Goal: Task Accomplishment & Management: Manage account settings

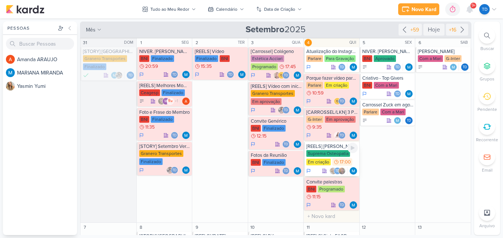
click at [339, 159] on div "17:00" at bounding box center [342, 161] width 20 height 7
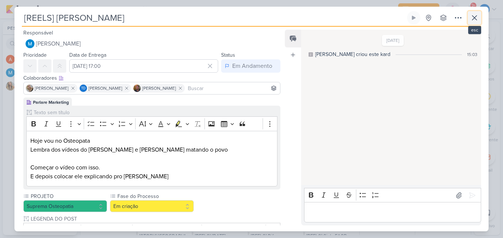
click at [472, 16] on icon at bounding box center [474, 17] width 9 height 9
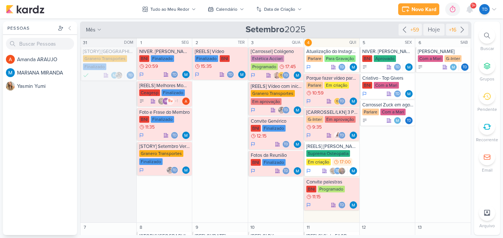
click at [475, 2] on div "Novo Kard Ctrl + k 0h0m Sessão desligada... Hoje 0h0m Semana 0h0m Mês 0h0m" at bounding box center [251, 9] width 491 height 19
click at [472, 9] on span "9+" at bounding box center [474, 6] width 4 height 6
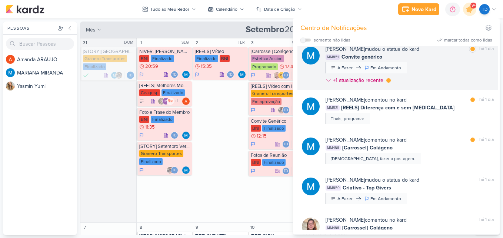
scroll to position [355, 0]
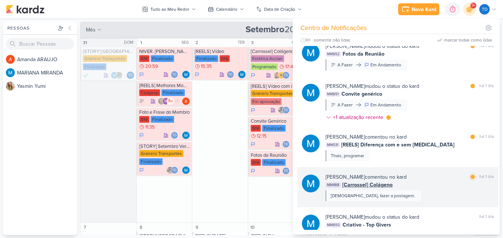
click at [418, 195] on div "MARIANA MIRANDA comentou no kard marcar como lida há 1 dia MM488 [Carrossel] Co…" at bounding box center [410, 187] width 168 height 28
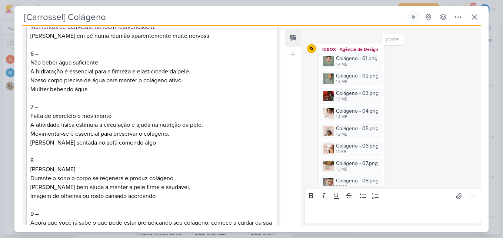
scroll to position [778, 0]
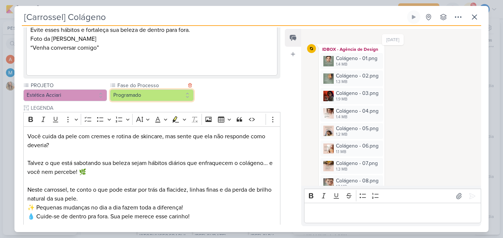
click at [162, 97] on button "Programado" at bounding box center [152, 95] width 84 height 12
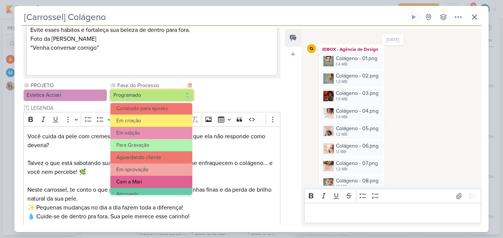
scroll to position [72, 0]
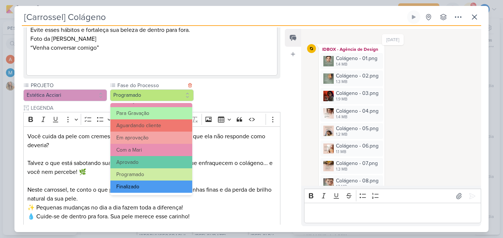
click at [162, 182] on button "Finalizado" at bounding box center [151, 186] width 82 height 12
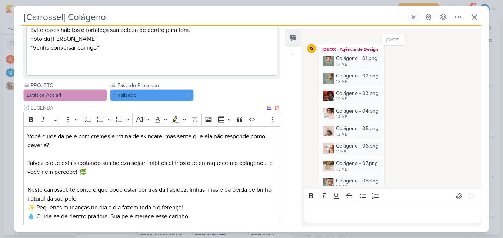
scroll to position [901, 0]
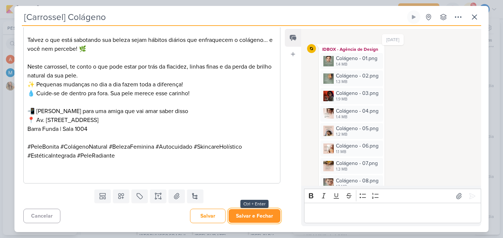
click at [241, 212] on button "Salvar e Fechar" at bounding box center [255, 216] width 52 height 14
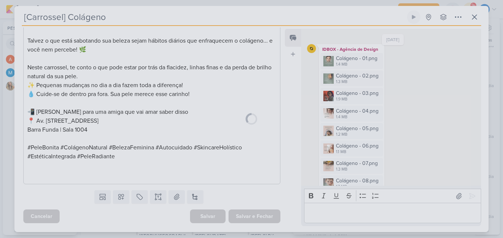
scroll to position [901, 0]
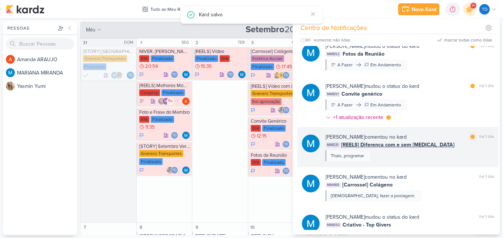
click at [449, 152] on div "MARIANA MIRANDA comentou no kard marcar como lida há 1 dia MM531 [REELS] Difere…" at bounding box center [410, 147] width 168 height 28
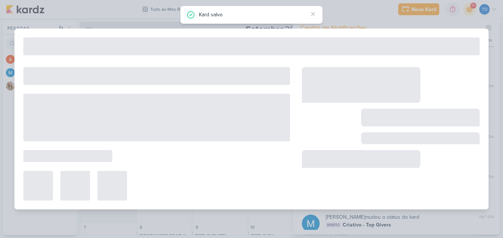
type input "[REELS] Diferença com e sem Botox"
type input "10 de setembro de 2025 às 17:35"
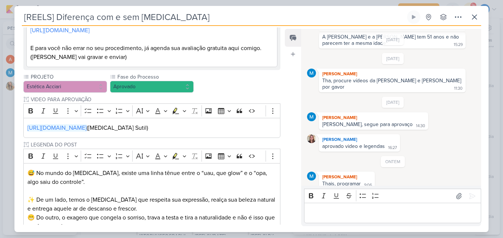
scroll to position [371, 0]
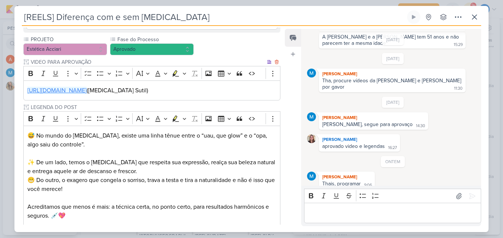
click at [87, 87] on link "https://drive.google.com/drive/folders/1rYN6EvYRJVoL76LT3UPKGgWkomqUWD1N" at bounding box center [56, 90] width 59 height 7
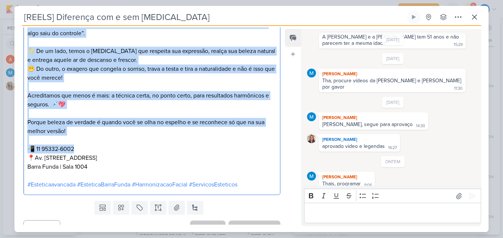
scroll to position [484, 0]
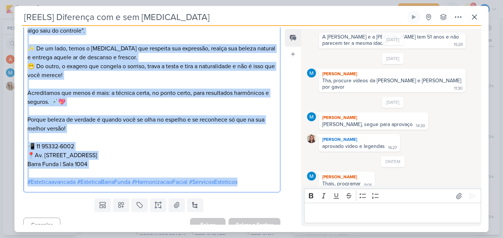
drag, startPoint x: 27, startPoint y: 85, endPoint x: 258, endPoint y: 172, distance: 246.1
click at [254, 170] on div "😅 No mundo do Botox, existe uma linha tênue entre o “uau, que glow” e o “opa, a…" at bounding box center [151, 102] width 257 height 180
copy div "😅 No mundo do Botox, existe uma linha tênue entre o “uau, que glow” e o “opa, a…"
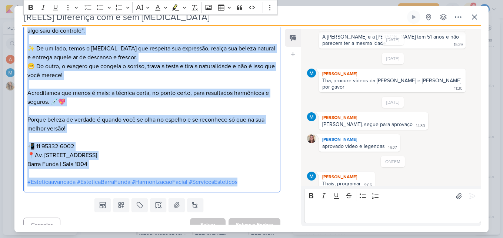
click at [234, 146] on p "📲 11 95332-6002 📍Av. Marquês de São Vicente, 405 Barra Funda | Sala 1004" at bounding box center [151, 151] width 249 height 36
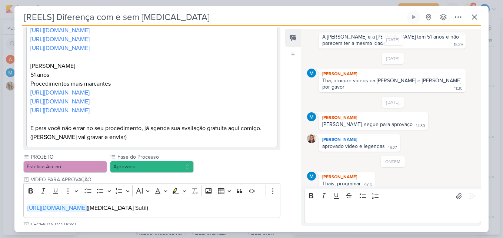
scroll to position [296, 0]
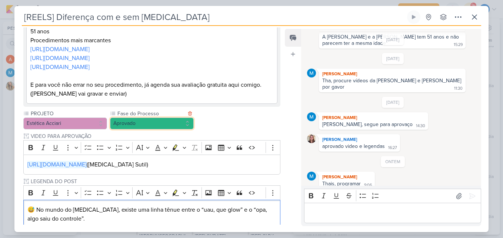
click at [174, 117] on button "Aprovado" at bounding box center [152, 123] width 84 height 12
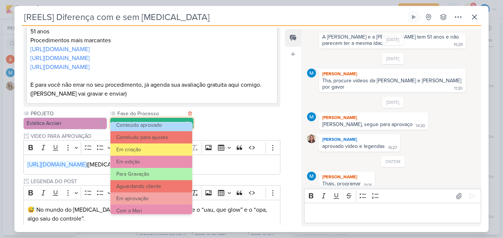
scroll to position [72, 0]
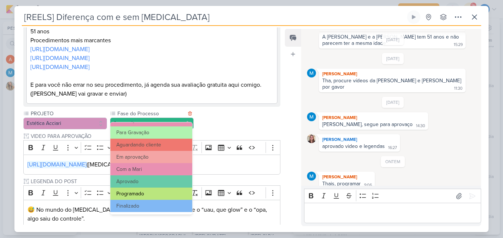
click at [153, 191] on button "Programado" at bounding box center [151, 194] width 82 height 12
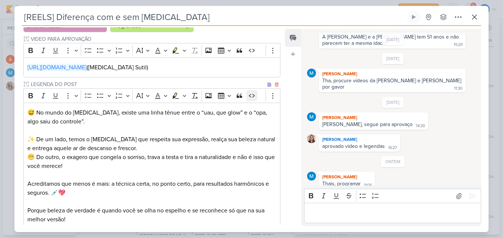
scroll to position [484, 0]
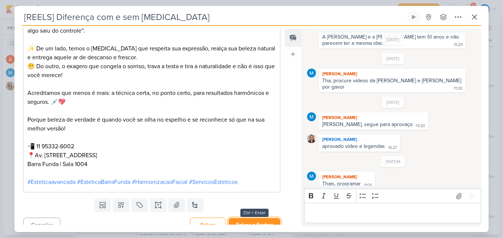
click at [257, 218] on button "Salvar e Fechar" at bounding box center [255, 225] width 52 height 14
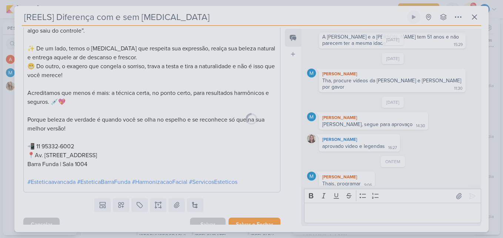
scroll to position [484, 0]
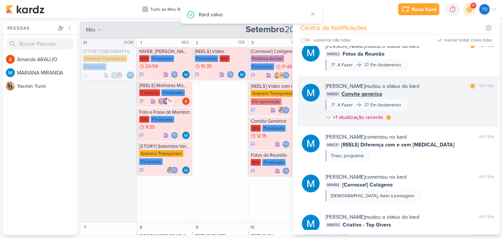
click at [451, 106] on div "MARIANA MIRANDA mudou o status do kard marcar como lida há 1 dia MM851 Convite …" at bounding box center [410, 103] width 168 height 42
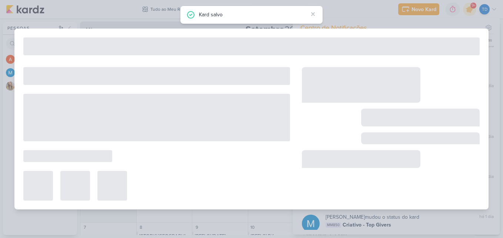
type input "Convite genérico"
type input "10 de setembro de 2025 às 23:59"
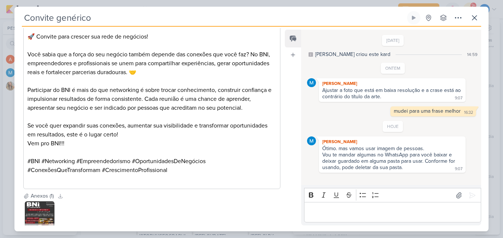
scroll to position [173, 0]
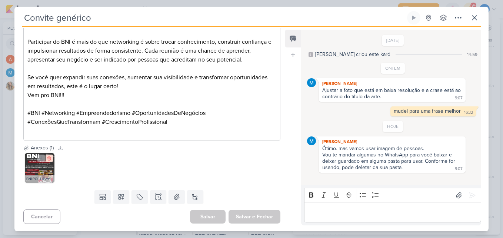
click at [48, 156] on icon at bounding box center [49, 158] width 5 height 5
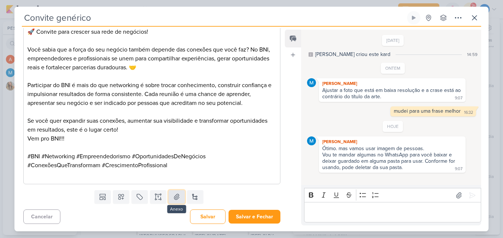
click at [173, 197] on icon at bounding box center [176, 196] width 7 height 7
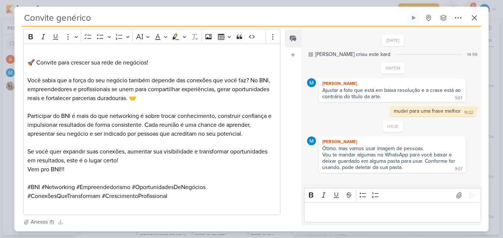
scroll to position [0, 0]
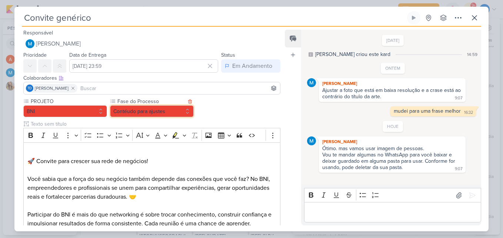
click at [182, 110] on button "Contéudo para ajustes" at bounding box center [152, 111] width 84 height 12
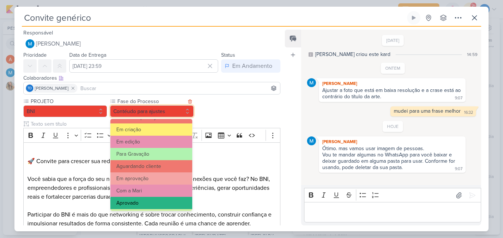
scroll to position [72, 0]
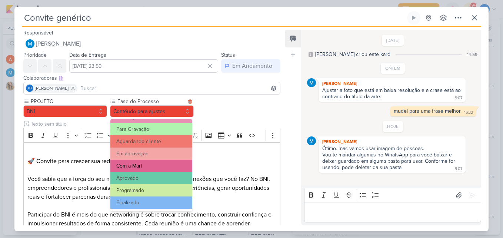
click at [156, 165] on button "Com a Mari" at bounding box center [151, 166] width 82 height 12
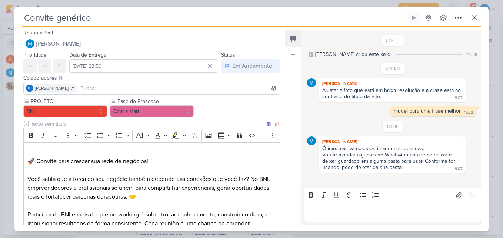
scroll to position [173, 0]
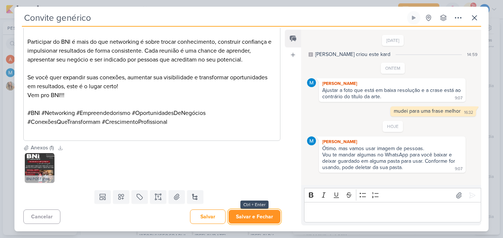
click at [248, 217] on button "Salvar e Fechar" at bounding box center [255, 217] width 52 height 14
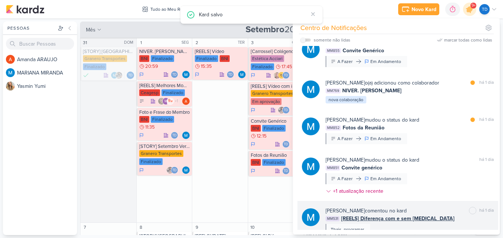
scroll to position [281, 0]
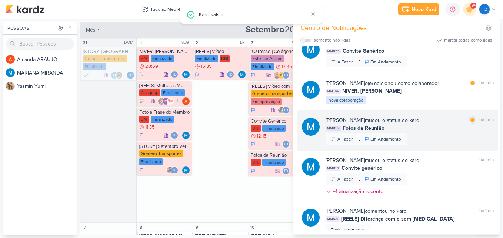
click at [414, 131] on div "MM852 Fotos da Reunião" at bounding box center [410, 128] width 168 height 8
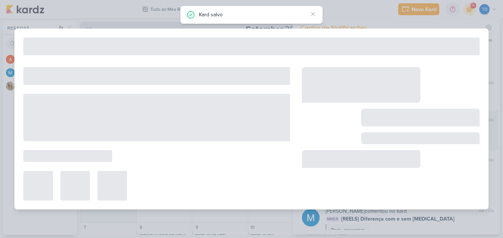
type input "Fotos da Reunião"
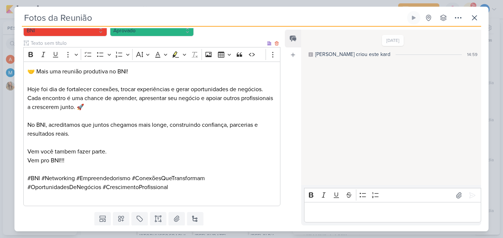
scroll to position [103, 0]
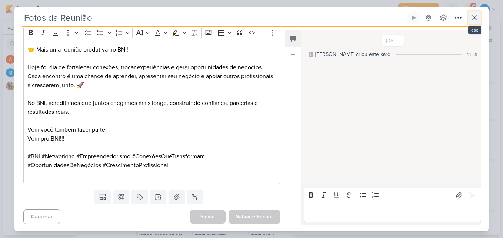
click at [473, 17] on icon at bounding box center [474, 17] width 9 height 9
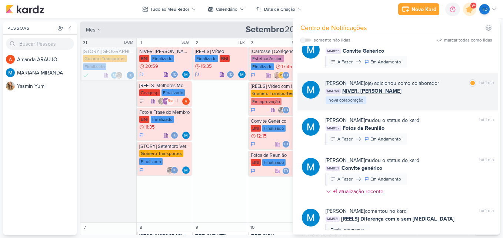
click at [422, 101] on div "MARIANA MIRANDA o(a) adicionou como colaborador marcar como lida há 1 dia MM769…" at bounding box center [410, 91] width 168 height 25
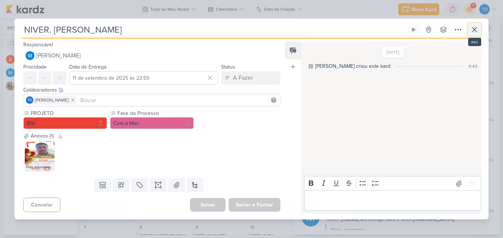
click at [477, 34] on icon at bounding box center [474, 29] width 9 height 9
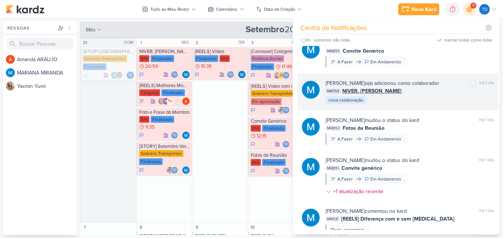
click at [431, 93] on div "MM769 NIVER. Paulo Souza" at bounding box center [410, 91] width 168 height 8
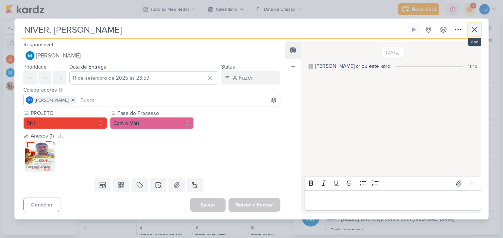
click at [473, 30] on icon at bounding box center [474, 29] width 9 height 9
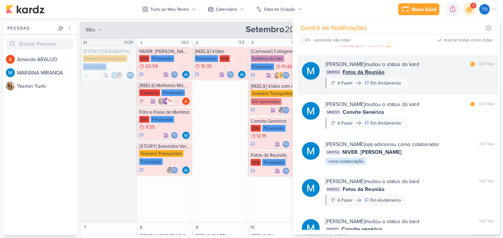
scroll to position [207, 0]
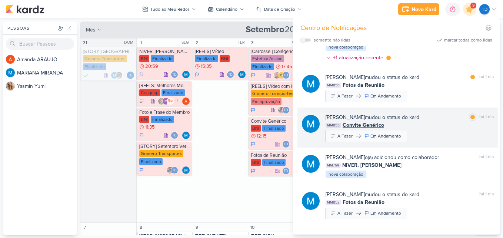
click at [441, 132] on div "MARIANA MIRANDA mudou o status do kard marcar como lida há 1 dia MM855 Convite …" at bounding box center [410, 127] width 168 height 28
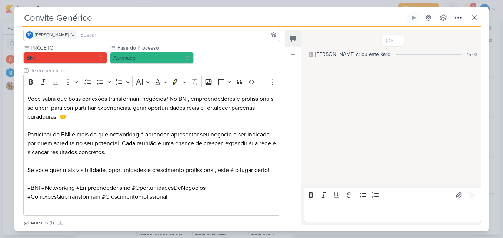
scroll to position [128, 0]
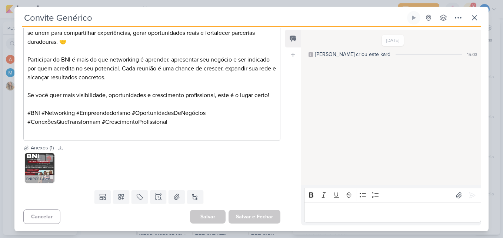
click at [49, 168] on img at bounding box center [40, 168] width 30 height 30
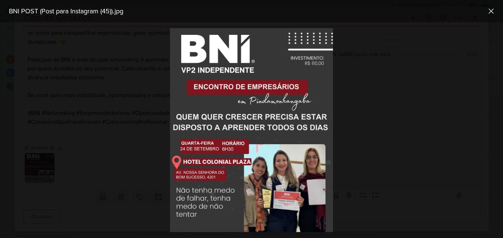
click at [365, 136] on div at bounding box center [251, 130] width 503 height 216
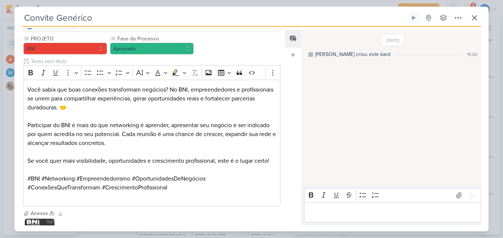
scroll to position [0, 0]
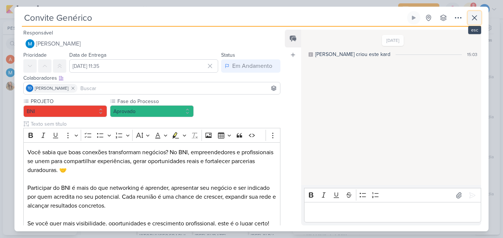
click at [473, 14] on icon at bounding box center [474, 17] width 9 height 9
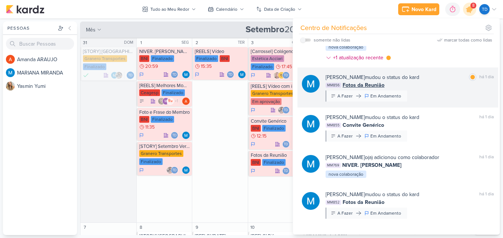
click at [439, 98] on div "MARIANA MIRANDA mudou o status do kard marcar como lida há 1 dia MM856 Fotos da…" at bounding box center [410, 87] width 168 height 28
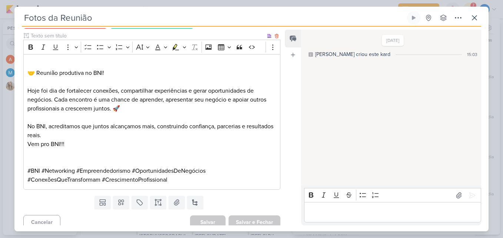
scroll to position [94, 0]
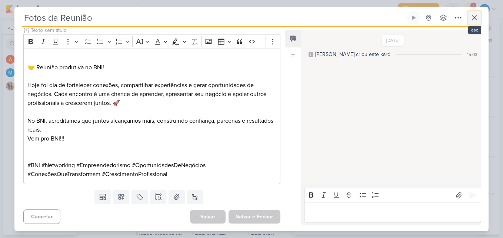
click at [474, 16] on icon at bounding box center [474, 17] width 9 height 9
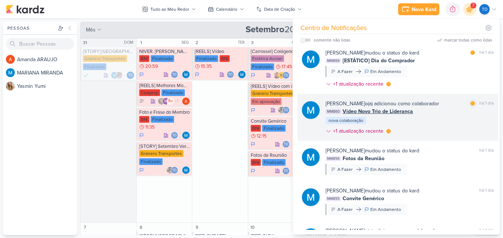
scroll to position [133, 0]
click at [425, 131] on div "MARIANA MIRANDA o(a) adicionou como colaborador marcar como lida há 1 dia MM860…" at bounding box center [410, 119] width 168 height 38
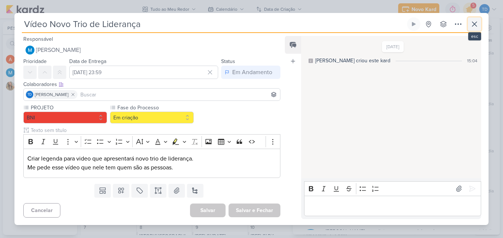
click at [479, 24] on button at bounding box center [474, 23] width 13 height 13
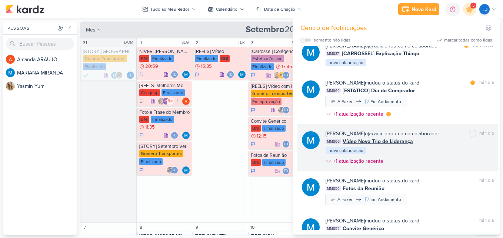
scroll to position [96, 0]
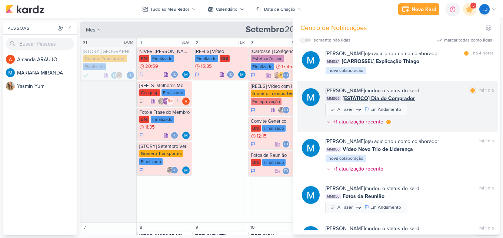
click at [427, 115] on div "MARIANA MIRANDA mudou o status do kard marcar como lida há 1 dia MM869 [ESTÁTIC…" at bounding box center [410, 108] width 168 height 42
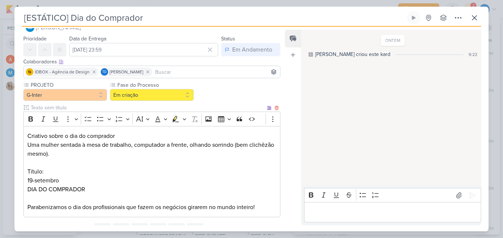
scroll to position [0, 0]
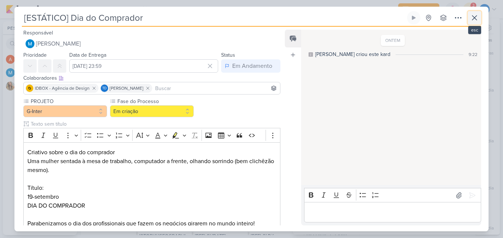
click at [478, 17] on icon at bounding box center [474, 17] width 9 height 9
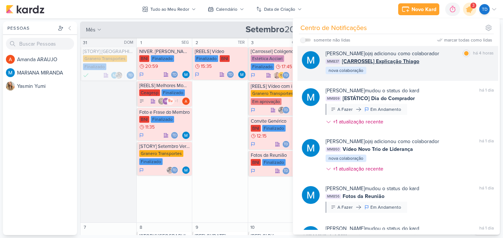
click at [424, 62] on div "MM837 [CARROSSEL] Explicação Thiago" at bounding box center [410, 61] width 168 height 8
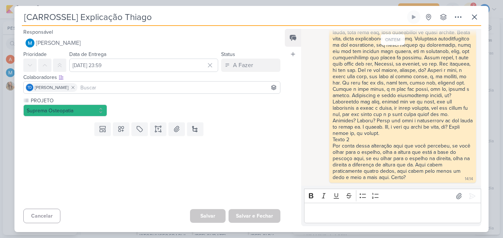
scroll to position [182, 0]
click at [480, 16] on button at bounding box center [474, 16] width 13 height 13
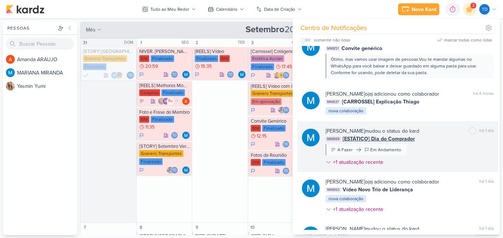
scroll to position [0, 0]
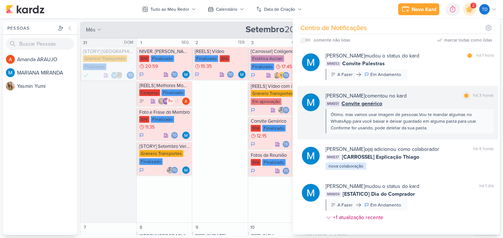
click at [444, 100] on div "MM851 Convite genérico" at bounding box center [410, 104] width 168 height 8
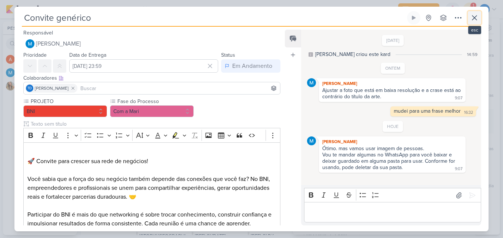
click at [473, 20] on icon at bounding box center [475, 18] width 4 height 4
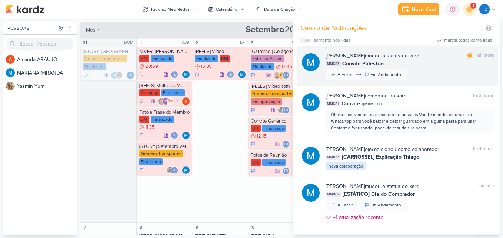
click at [438, 74] on div "MARIANA MIRANDA mudou o status do kard marcar como lida há 1 hora MM853 Convite…" at bounding box center [410, 66] width 168 height 28
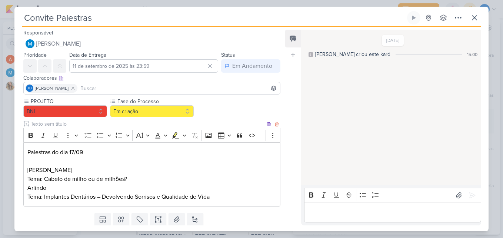
scroll to position [23, 0]
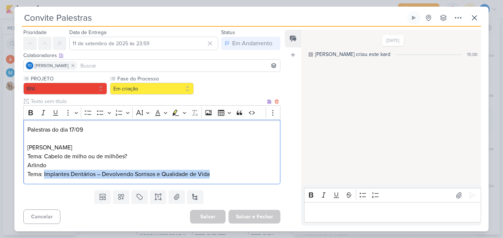
drag, startPoint x: 43, startPoint y: 174, endPoint x: 218, endPoint y: 175, distance: 174.2
click at [218, 175] on p "Tema: Implantes Dentários – Devolvendo Sorrisos e Qualidade de Vida" at bounding box center [151, 174] width 249 height 9
copy p "Implantes Dentários – Devolvendo Sorrisos e Qualidade de Vida"
click at [209, 155] on p "Tema: Cabelo de milho ou de milhões?" at bounding box center [151, 156] width 249 height 9
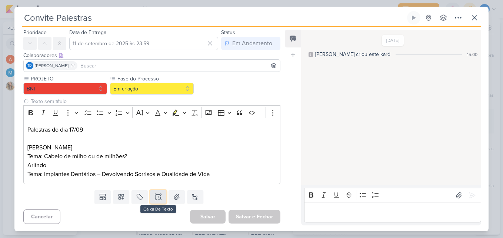
click at [158, 198] on icon at bounding box center [158, 196] width 7 height 7
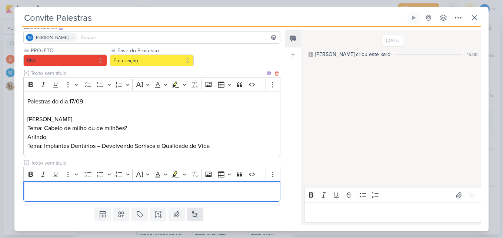
scroll to position [68, 0]
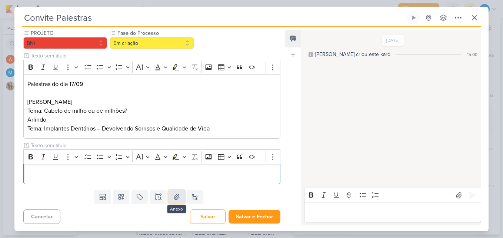
click at [180, 194] on button at bounding box center [177, 196] width 16 height 13
click at [126, 182] on div "Editor editing area: main" at bounding box center [151, 174] width 257 height 20
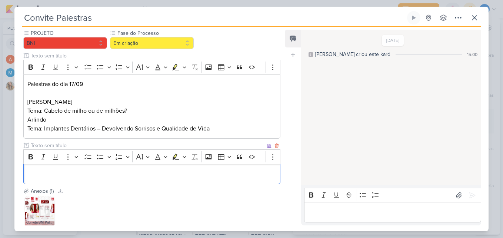
scroll to position [136, 0]
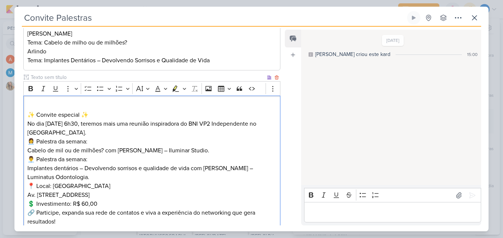
click at [123, 116] on p "✨ Convite especial ✨" at bounding box center [151, 111] width 249 height 18
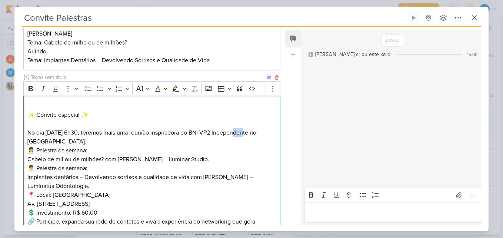
drag, startPoint x: 243, startPoint y: 131, endPoint x: 232, endPoint y: 130, distance: 11.6
click at [232, 130] on p "No dia 17 de setembro às 6h30, teremos mais uma reunião inspiradora do BNI VP2 …" at bounding box center [151, 137] width 249 height 18
drag, startPoint x: 270, startPoint y: 133, endPoint x: 232, endPoint y: 129, distance: 38.8
click at [232, 129] on p "No dia 17 de setembro às 6h30, teremos mais uma reunião inspiradora do BNI Inde…" at bounding box center [151, 137] width 249 height 18
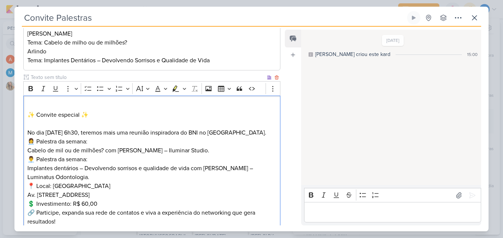
click at [67, 137] on p "No dia 17 de setembro às 6h30, teremos mais uma reunião inspiradora do BNI no H…" at bounding box center [151, 132] width 249 height 9
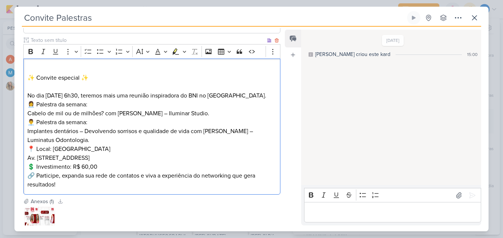
click at [63, 118] on p "👩‍💼 Palestra da semana: Cabelo de mil ou de milhões? com Marialina Lemes – Ilum…" at bounding box center [151, 109] width 249 height 18
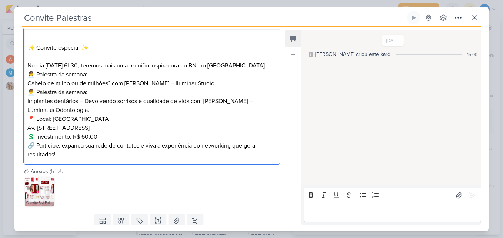
scroll to position [211, 0]
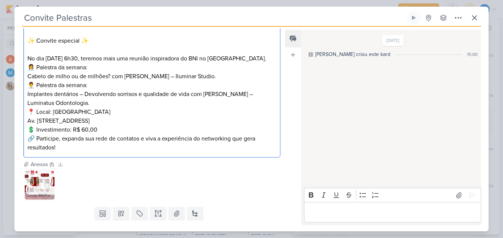
click at [148, 81] on p "👩‍💼 Palestra da semana: Cabelo de milho ou de milhões? com Marialina Lemes – Il…" at bounding box center [151, 72] width 249 height 18
click at [212, 103] on p "👨‍💼 Palestra da semana: Implantes dentários – Devolvendo sorrisos e qualidade d…" at bounding box center [151, 94] width 249 height 27
click at [105, 107] on p "👨‍💼 Palestra da semana: Implantes dentários – Devolvendo sorrisos e qualidade d…" at bounding box center [151, 94] width 249 height 27
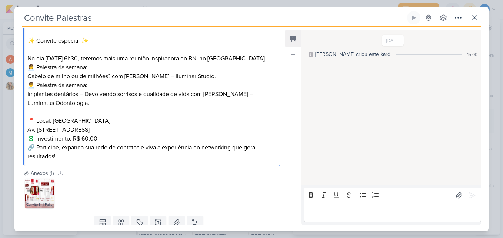
click at [123, 143] on p "📍 Local: Hotel Colonial Plaza Av. Nossa Senhora do Bom Sucesso, 4201 – Pindamon…" at bounding box center [151, 129] width 249 height 27
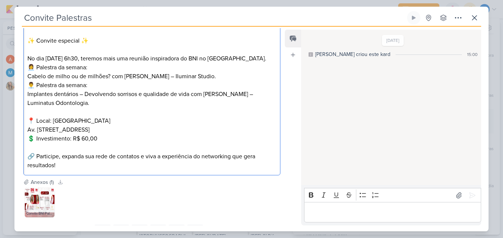
click at [86, 170] on p "🔗 Participe, expanda sua rede de contatos e viva a experiência do networking qu…" at bounding box center [151, 161] width 249 height 18
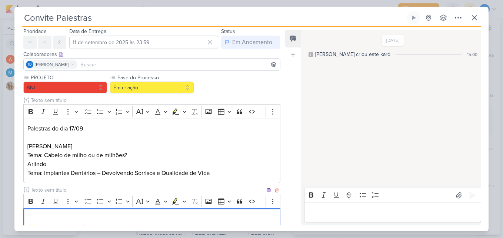
scroll to position [0, 0]
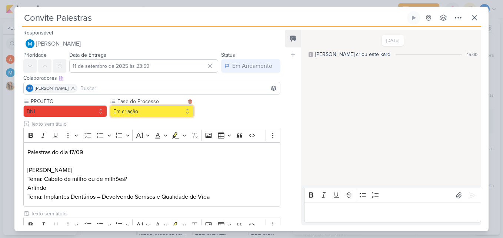
click at [183, 115] on button "Em criação" at bounding box center [152, 111] width 84 height 12
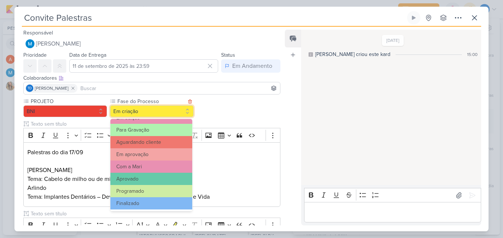
scroll to position [72, 0]
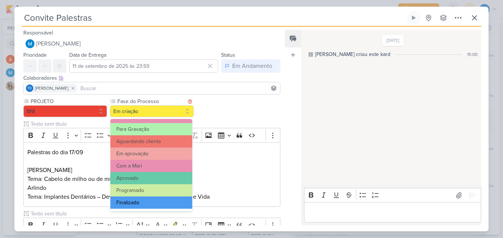
click at [165, 202] on button "Finalizado" at bounding box center [151, 202] width 82 height 12
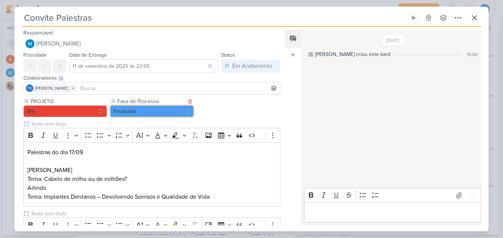
click at [180, 110] on button "Finalizado" at bounding box center [152, 111] width 84 height 12
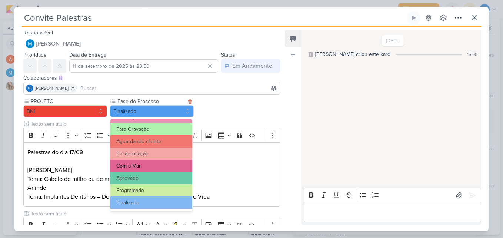
click at [159, 167] on button "Com a Mari" at bounding box center [151, 166] width 82 height 12
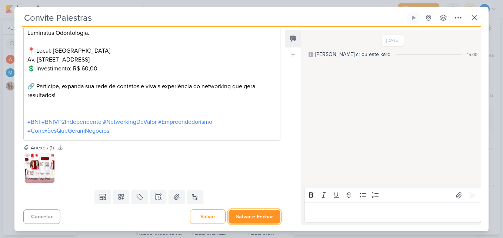
click at [246, 212] on button "Salvar e Fechar" at bounding box center [255, 217] width 52 height 14
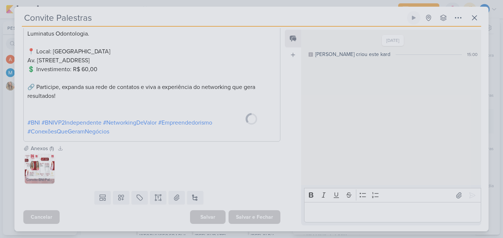
scroll to position [289, 0]
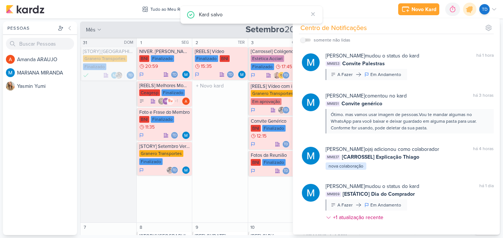
click at [197, 153] on div "2 TER [REELS] Vídeo Finalizado BNI 15:35 Td" at bounding box center [220, 130] width 56 height 185
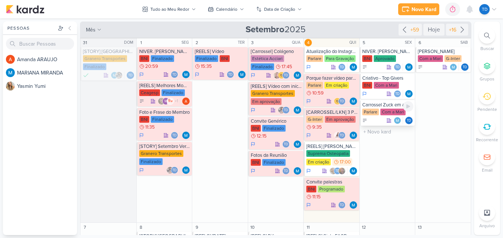
click at [392, 112] on div "Com a Mari" at bounding box center [393, 112] width 25 height 7
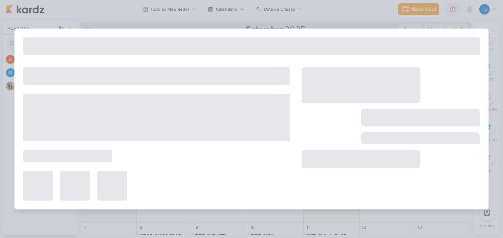
type input "Carrossel Zuck em agosto"
type input "5 de setembro de 2025 às 23:59"
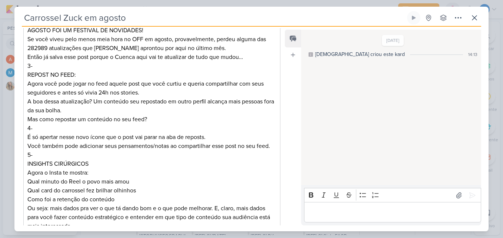
scroll to position [0, 0]
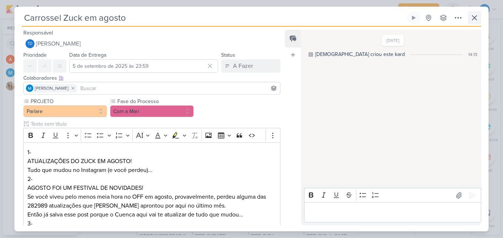
click at [481, 21] on div "Carrossel Zuck em agosto Criado por mim nenhum grupo disponível" at bounding box center [251, 121] width 474 height 220
click at [480, 20] on button at bounding box center [474, 17] width 13 height 13
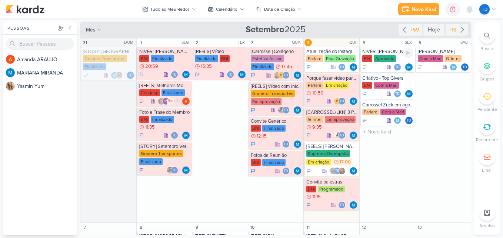
click at [383, 63] on div "NIVER. Mateus Silva BNI Aprovado Td" at bounding box center [388, 59] width 56 height 25
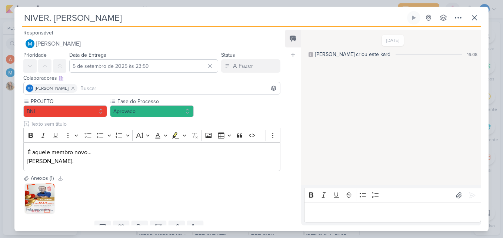
click at [50, 203] on img at bounding box center [40, 198] width 30 height 30
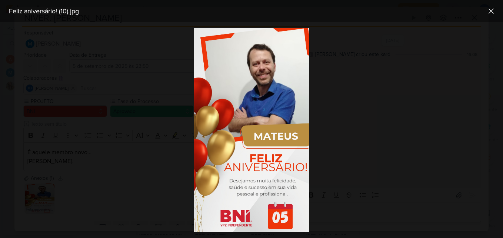
click at [142, 77] on div at bounding box center [251, 130] width 503 height 216
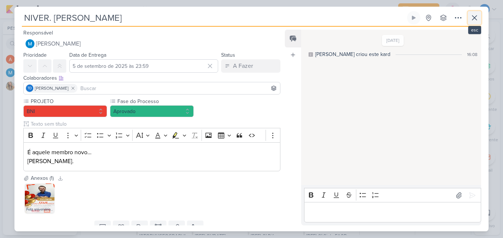
click at [481, 15] on button at bounding box center [474, 17] width 13 height 13
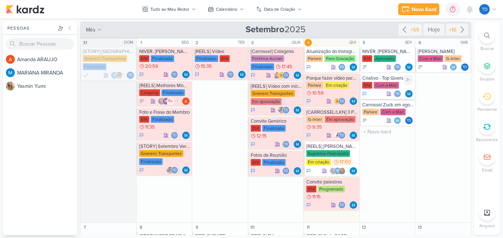
click at [395, 83] on div "Com a Mari" at bounding box center [386, 85] width 25 height 7
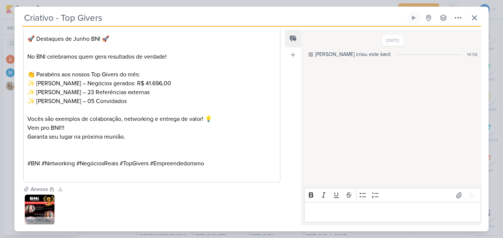
scroll to position [298, 0]
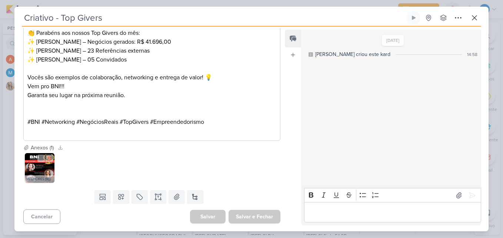
click at [43, 172] on img at bounding box center [40, 168] width 30 height 30
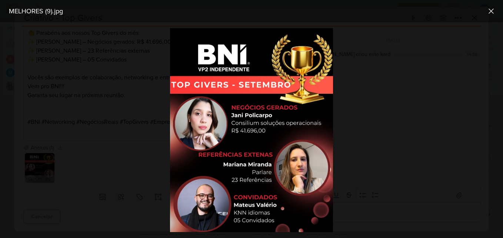
click at [165, 166] on div at bounding box center [251, 130] width 503 height 216
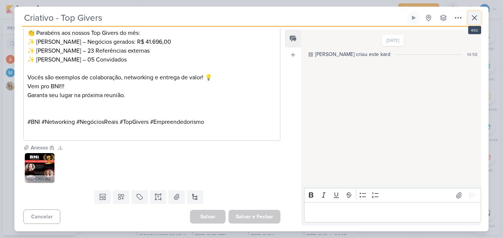
click at [474, 18] on icon at bounding box center [474, 17] width 9 height 9
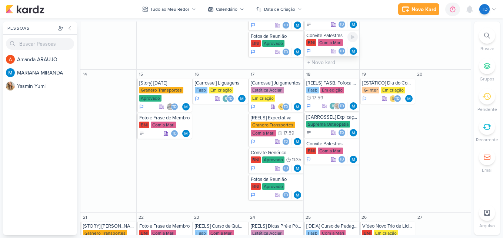
scroll to position [296, 0]
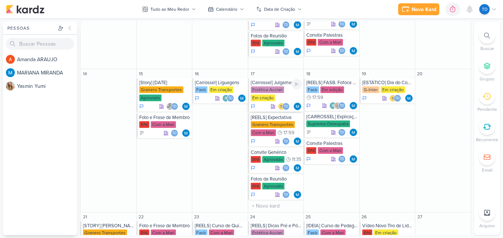
click at [274, 96] on div "Em criação" at bounding box center [263, 98] width 24 height 7
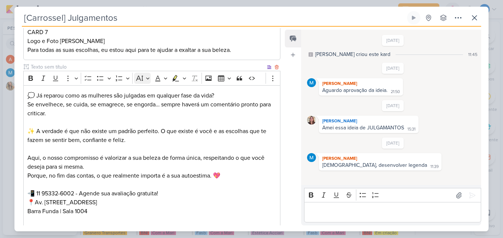
scroll to position [415, 0]
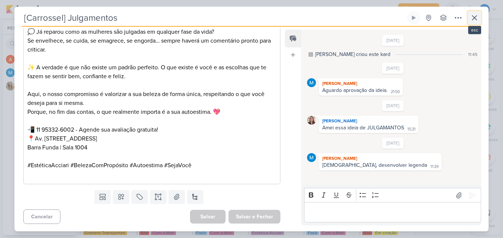
click at [473, 12] on button at bounding box center [474, 17] width 13 height 13
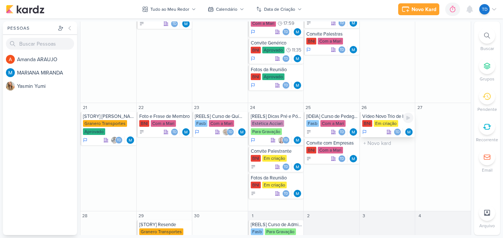
scroll to position [408, 0]
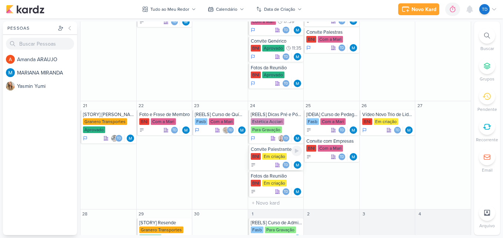
click at [272, 157] on div "Em criação" at bounding box center [274, 156] width 24 height 7
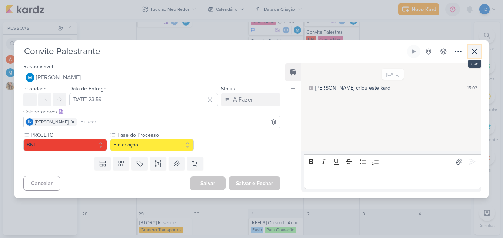
click at [477, 53] on icon at bounding box center [475, 51] width 4 height 4
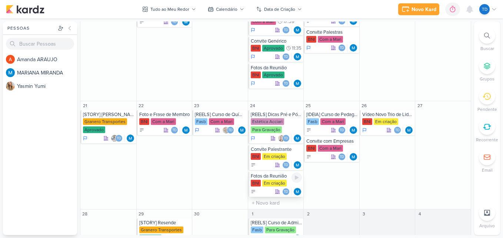
click at [268, 180] on div "Em criação" at bounding box center [274, 183] width 24 height 7
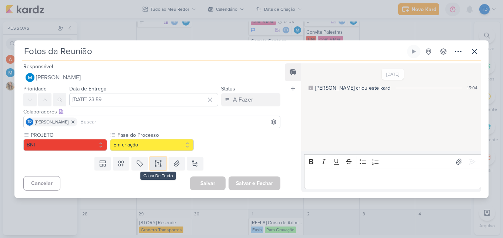
click at [156, 167] on icon at bounding box center [158, 163] width 7 height 7
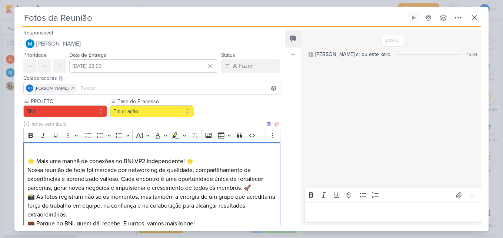
scroll to position [20, 0]
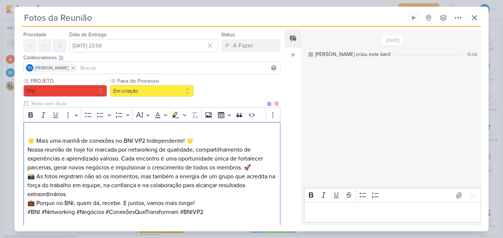
click at [150, 162] on p "Nossa reunião de hoje foi marcada por networking de qualidade, compartilhamento…" at bounding box center [151, 158] width 249 height 27
click at [201, 141] on p "🌟 Mais uma manhã de conexões no BNI VP2 Independente! 🌟" at bounding box center [151, 136] width 249 height 18
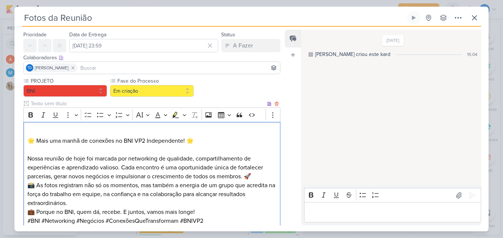
click at [185, 142] on p "🌟 Mais uma manhã de conexões no BNI VP2 Independente! 🌟" at bounding box center [151, 136] width 249 height 18
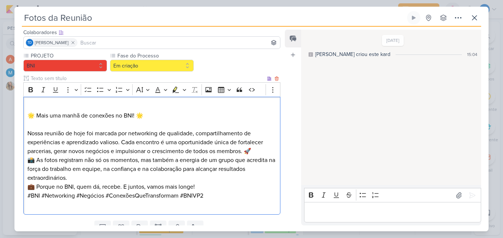
scroll to position [76, 0]
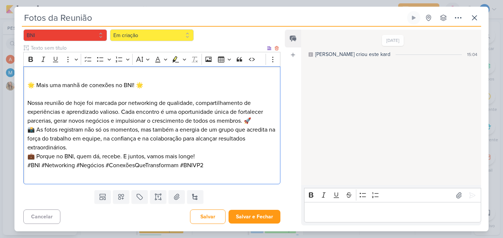
click at [253, 118] on p "Nossa reunião de hoje foi marcada por networking de qualidade, compartilhamento…" at bounding box center [151, 112] width 249 height 27
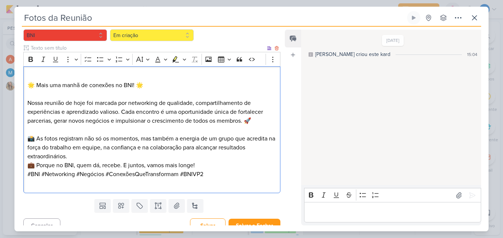
click at [120, 153] on p "📸 As fotos registram não só os momentos, mas também a energia de um grupo que a…" at bounding box center [151, 147] width 249 height 27
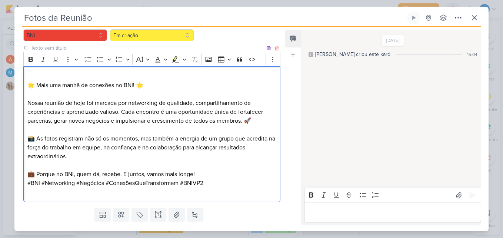
click at [228, 174] on p "💼 Porque no BNI, quem dá, recebe. E juntos, vamos mais longe!" at bounding box center [151, 174] width 249 height 9
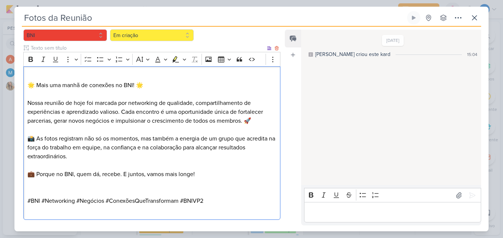
click at [231, 168] on p "Editor editing area: main" at bounding box center [151, 165] width 249 height 9
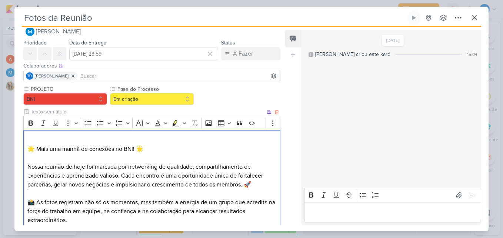
scroll to position [0, 0]
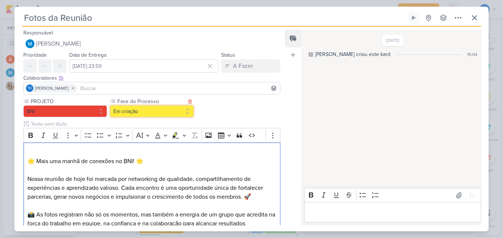
click at [136, 108] on button "Em criação" at bounding box center [152, 111] width 84 height 12
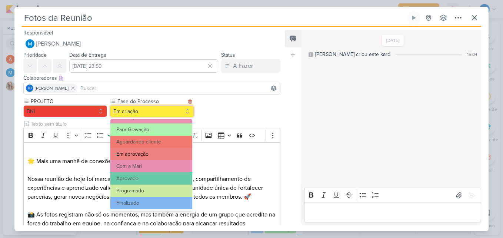
scroll to position [72, 0]
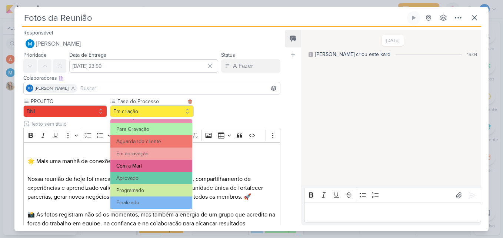
click at [143, 163] on button "Com a Mari" at bounding box center [151, 166] width 82 height 12
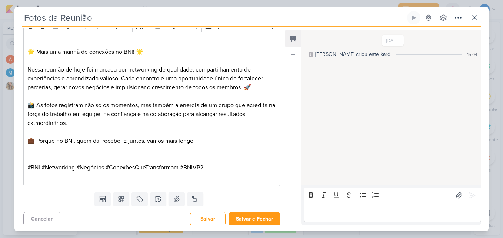
scroll to position [112, 0]
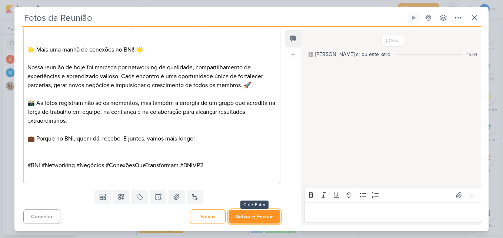
click at [239, 215] on button "Salvar e Fechar" at bounding box center [255, 217] width 52 height 14
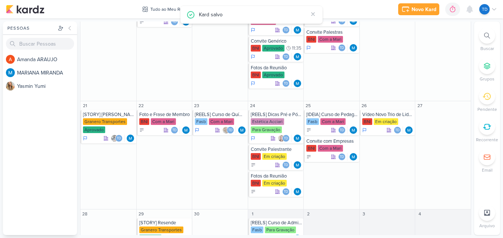
scroll to position [0, 0]
click at [375, 125] on div "BNI Em criação" at bounding box center [388, 121] width 52 height 7
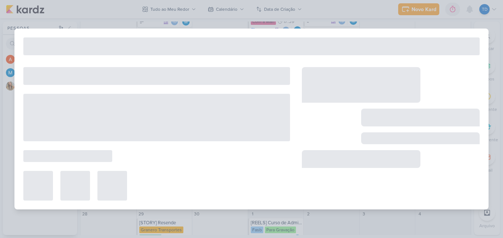
type input "Vídeo Novo Trio de Liderança"
type input "26 de setembro de 2025 às 23:59"
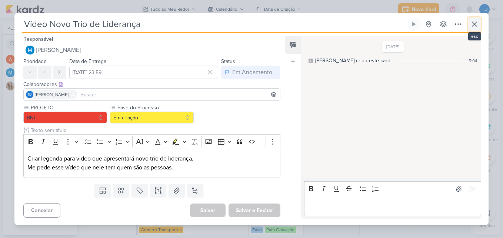
click at [475, 21] on icon at bounding box center [474, 24] width 9 height 9
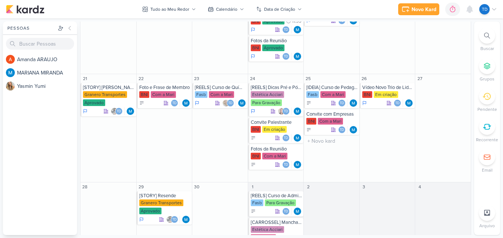
scroll to position [387, 0]
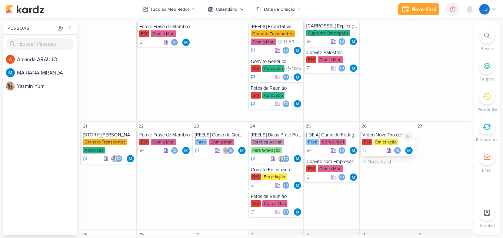
click at [379, 148] on div "Td" at bounding box center [388, 150] width 52 height 7
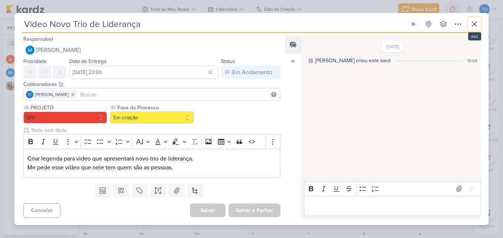
click at [475, 18] on button at bounding box center [474, 23] width 13 height 13
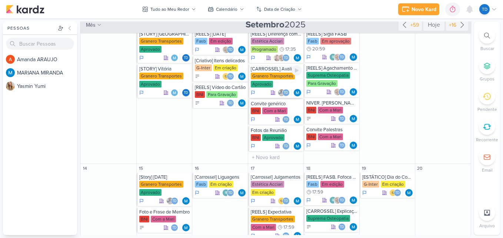
scroll to position [165, 0]
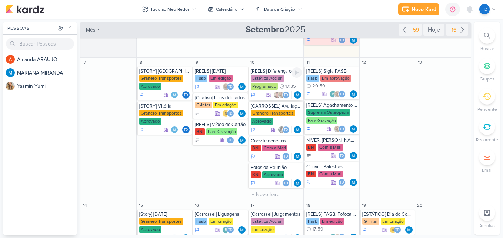
click at [283, 77] on div "Estética Acciari Programado 17:35" at bounding box center [277, 83] width 52 height 16
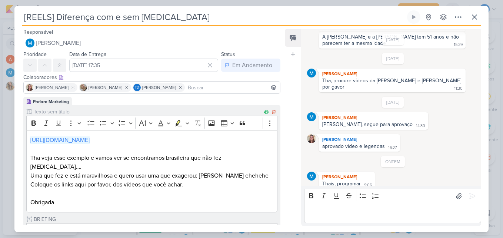
scroll to position [74, 0]
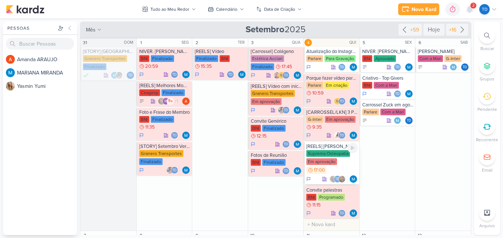
click at [333, 162] on div "Em aprovação" at bounding box center [321, 161] width 31 height 7
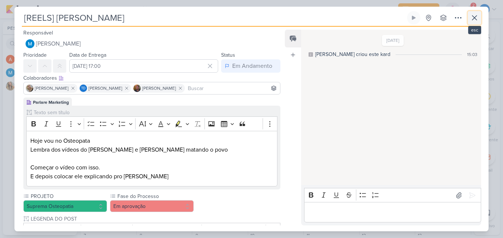
click at [477, 20] on icon at bounding box center [474, 17] width 9 height 9
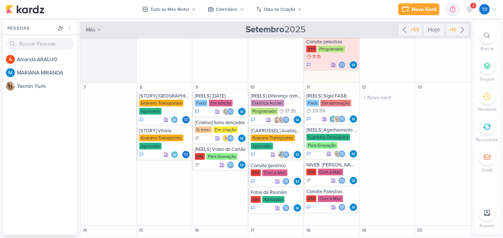
scroll to position [185, 0]
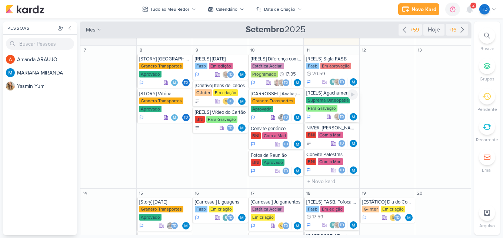
click at [334, 106] on div "Para Gravação" at bounding box center [321, 108] width 31 height 7
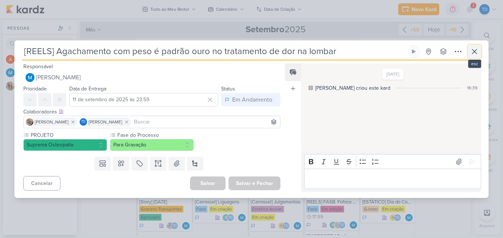
click at [481, 52] on button at bounding box center [474, 51] width 13 height 13
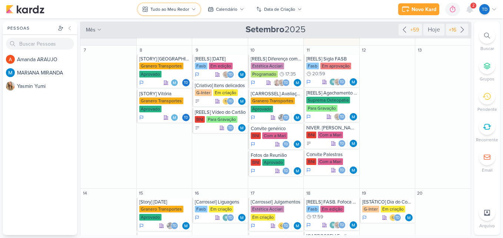
click at [163, 7] on div "Tudo ao Meu Redor" at bounding box center [169, 9] width 39 height 7
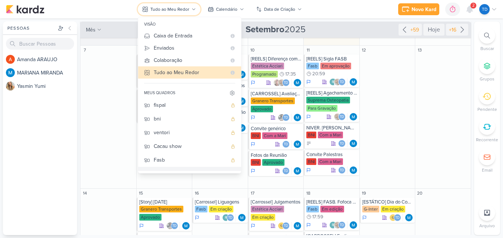
scroll to position [0, 0]
click at [392, 118] on div "12 O título do kard deve ter menos que 100 caracteres" at bounding box center [387, 117] width 56 height 143
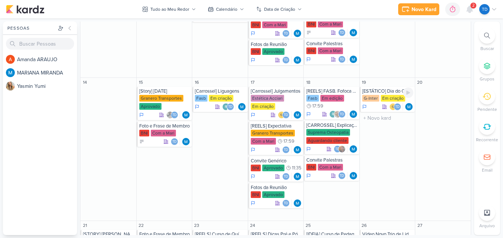
scroll to position [296, 0]
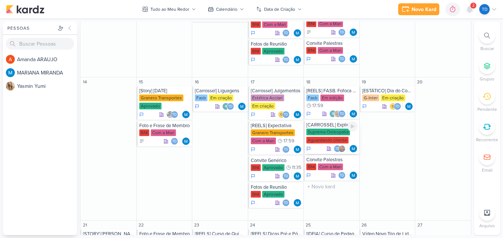
click at [323, 129] on div "Suprema Osteopatia" at bounding box center [328, 132] width 44 height 7
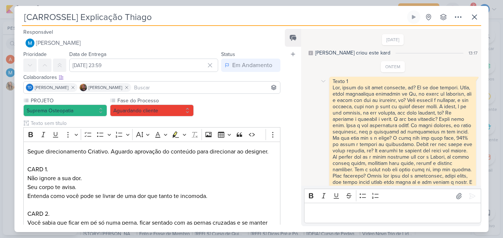
scroll to position [0, 0]
click at [326, 83] on icon at bounding box center [324, 82] width 6 height 6
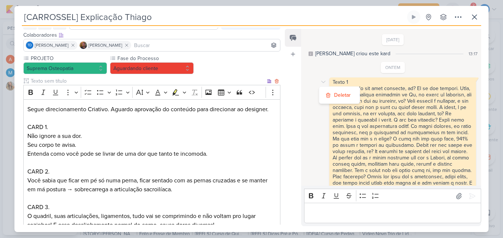
scroll to position [54, 0]
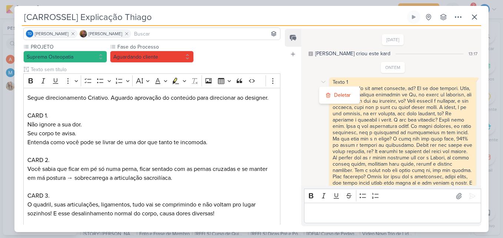
click at [384, 75] on div "ONTEM Texto 1 Texto 2 Por conta dessa alteração aqui que você percebeu, se você…" at bounding box center [393, 210] width 172 height 296
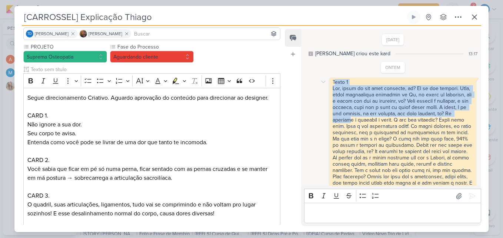
drag, startPoint x: 334, startPoint y: 82, endPoint x: 385, endPoint y: 113, distance: 59.7
click at [389, 115] on span "Texto 1 Texto 2 Por conta dessa alteração aqui que você percebeu, se você olhar…" at bounding box center [403, 217] width 140 height 277
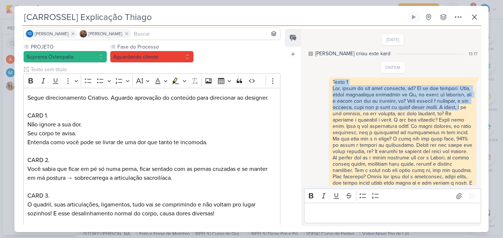
drag, startPoint x: 385, startPoint y: 113, endPoint x: 338, endPoint y: 84, distance: 54.7
click at [338, 84] on div "Texto 1" at bounding box center [403, 82] width 140 height 6
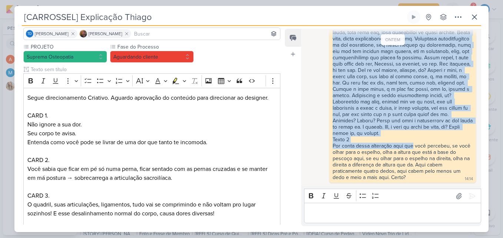
scroll to position [182, 0]
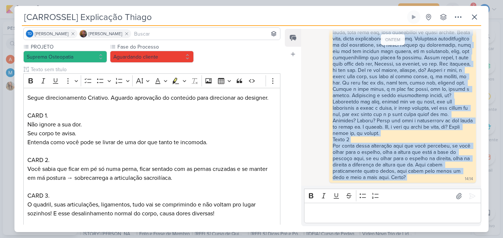
drag, startPoint x: 333, startPoint y: 82, endPoint x: 420, endPoint y: 178, distance: 129.4
click at [420, 178] on div "Texto 1 Texto 2 Por conta dessa alteração aqui que você percebeu, se você olhar…" at bounding box center [403, 42] width 144 height 278
copy div "Texto 1 Bom, então só pra você entender, tá? Vê se faz sentido. Aqui, nessa art…"
click at [314, 112] on div "Texto 1 Texto 2 Por conta dessa alteração aqui que você percebeu, se você olhar…" at bounding box center [393, 42] width 172 height 281
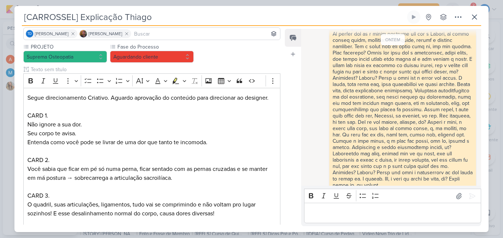
scroll to position [34, 0]
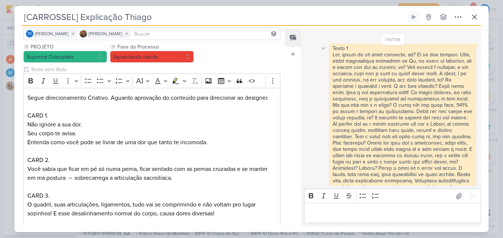
click at [325, 50] on icon at bounding box center [324, 48] width 6 height 6
click at [335, 59] on div "Deletar" at bounding box center [342, 61] width 17 height 8
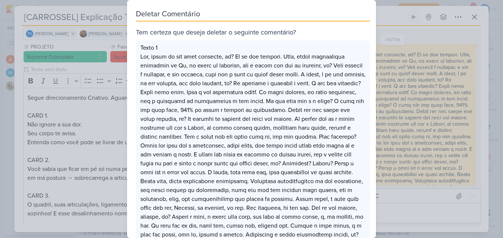
scroll to position [124, 0]
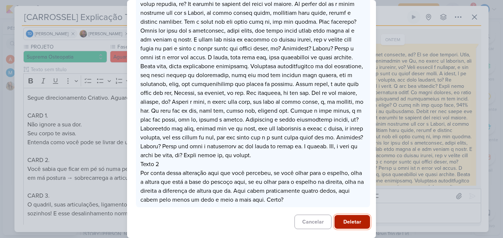
click at [344, 221] on button "Deletar" at bounding box center [353, 222] width 36 height 14
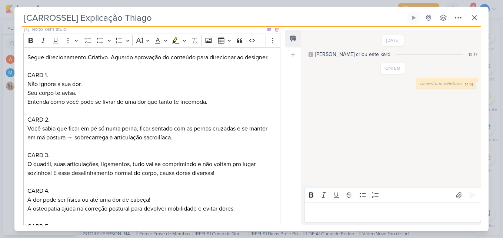
scroll to position [54, 0]
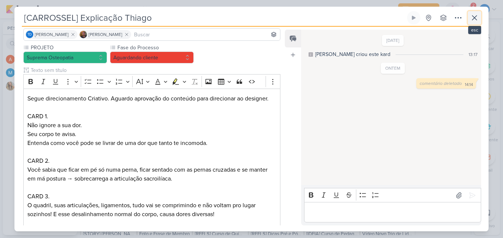
click at [480, 19] on button at bounding box center [474, 17] width 13 height 13
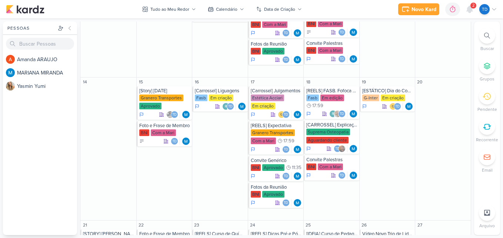
click at [474, 5] on span "2" at bounding box center [474, 6] width 2 height 6
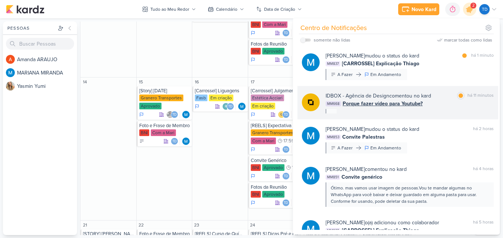
click at [443, 109] on div "IDBOX - Agência de Design comentou no kard marcar como lida há 11 minutos MM668…" at bounding box center [410, 102] width 168 height 21
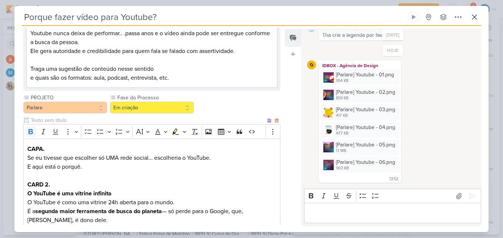
scroll to position [0, 0]
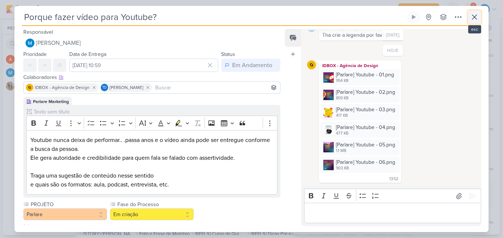
click at [477, 20] on icon at bounding box center [474, 17] width 9 height 9
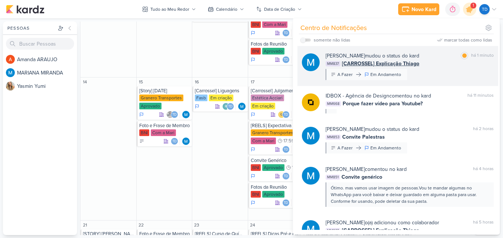
click at [433, 63] on div "MM837 [CARROSSEL] Explicação Thiago" at bounding box center [410, 64] width 168 height 8
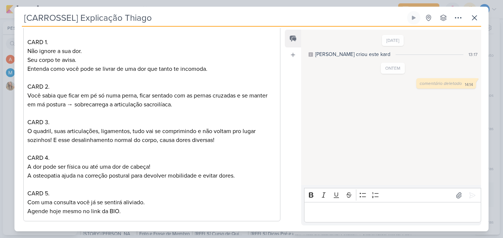
scroll to position [165, 0]
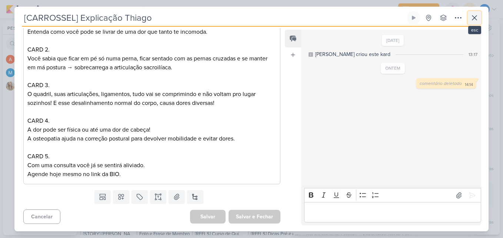
click at [477, 17] on icon at bounding box center [474, 17] width 9 height 9
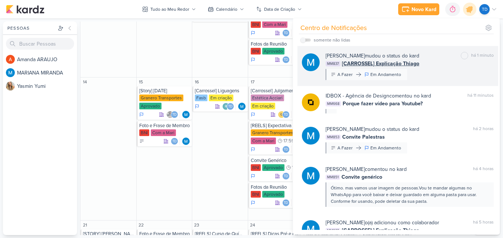
click at [440, 67] on div "MM837 [CARROSSEL] Explicação Thiago" at bounding box center [410, 64] width 168 height 8
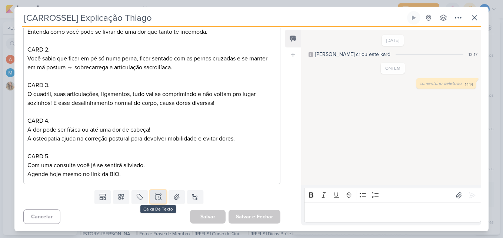
click at [157, 196] on icon at bounding box center [158, 196] width 7 height 7
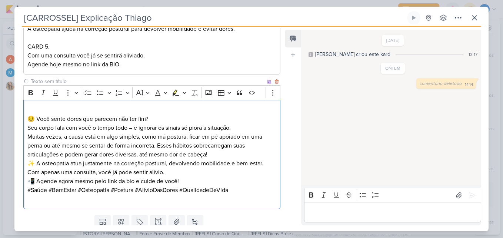
scroll to position [299, 0]
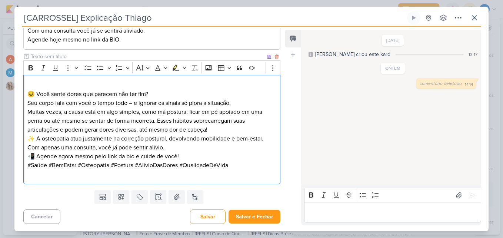
click at [159, 94] on p "😣 Você sente dores que parecem não ter fim? Seu corpo fala com você o tempo tod…" at bounding box center [151, 99] width 249 height 18
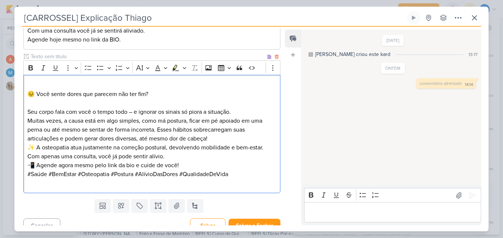
click at [133, 113] on p "⁠⁠⁠⁠⁠⁠⁠ Seu corpo fala com você o tempo todo – e ignorar os sinais só piora a s…" at bounding box center [151, 108] width 249 height 18
click at [216, 139] on p "Muitas vezes, a causa está em algo simples, como má postura, ficar em pé apoiad…" at bounding box center [151, 129] width 249 height 27
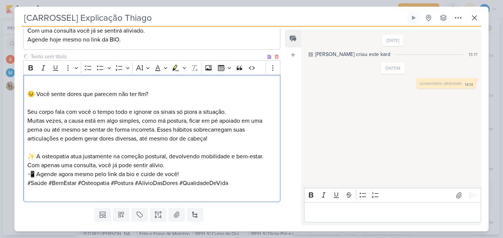
click at [173, 166] on p "✨ A osteopatia atua justamente na correção postural, devolvendo mobilidade e be…" at bounding box center [151, 161] width 249 height 18
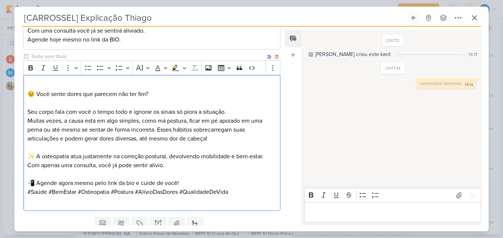
click at [206, 180] on p "📲 Agende agora mesmo pelo link da bio e cuide de você!" at bounding box center [151, 183] width 249 height 9
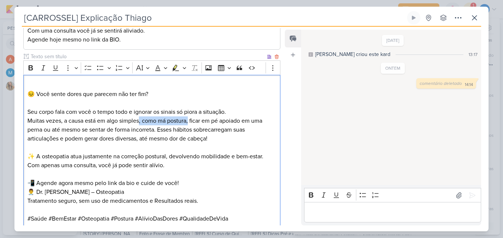
drag, startPoint x: 189, startPoint y: 122, endPoint x: 140, endPoint y: 119, distance: 49.7
click at [140, 119] on p "Muitas vezes, a causa está em algo simples, como má postura, ficar em pé apoiad…" at bounding box center [151, 129] width 249 height 27
click at [150, 123] on p "Muitas vezes, a causa está em algo simples, como má postura, ficar em pé apoiad…" at bounding box center [151, 129] width 249 height 27
drag, startPoint x: 142, startPoint y: 120, endPoint x: 164, endPoint y: 121, distance: 21.9
click at [164, 121] on p "Muitas vezes, a causa está em algo simples, como má postura, ficar em pé apoiad…" at bounding box center [151, 129] width 249 height 27
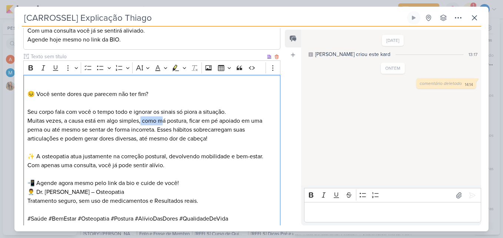
click at [162, 121] on p "Muitas vezes, a causa está em algo simples, como má postura, ficar em pé apoiad…" at bounding box center [151, 129] width 249 height 27
drag, startPoint x: 158, startPoint y: 121, endPoint x: 189, endPoint y: 122, distance: 30.8
click at [189, 122] on p "Muitas vezes, a causa está em algo simples, como má postura, ficar em pé apoiad…" at bounding box center [151, 129] width 249 height 27
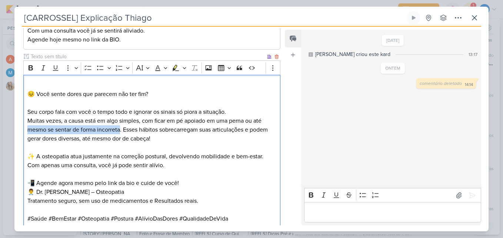
drag, startPoint x: 120, startPoint y: 130, endPoint x: 25, endPoint y: 133, distance: 95.3
click at [25, 133] on div "😣 Você sente dores que parecem não ter fim? Seu corpo fala com você o tempo tod…" at bounding box center [151, 156] width 257 height 163
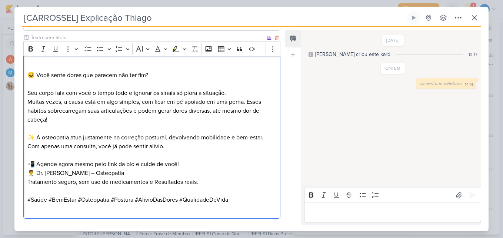
scroll to position [337, 0]
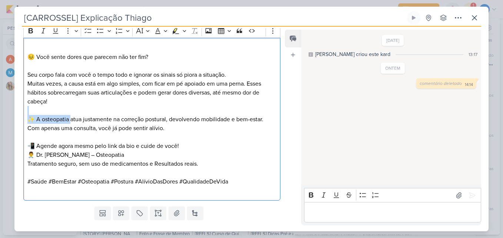
click at [72, 115] on div "😣 Você sente dores que parecem não ter fim? Seu corpo fala com você o tempo tod…" at bounding box center [151, 119] width 257 height 163
click at [57, 108] on p "Editor editing area: main" at bounding box center [151, 110] width 249 height 9
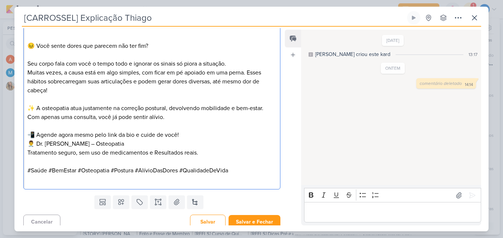
scroll to position [353, 0]
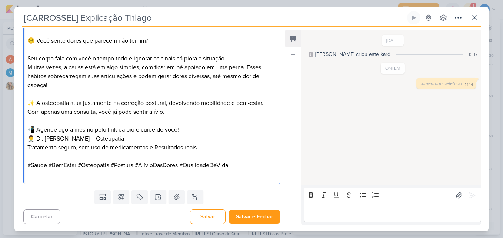
click at [95, 138] on span "👨‍⚕ Dr. Eduardo Campos – Osteopatia" at bounding box center [75, 138] width 97 height 7
click at [261, 218] on button "Salvar e Fechar" at bounding box center [255, 217] width 52 height 14
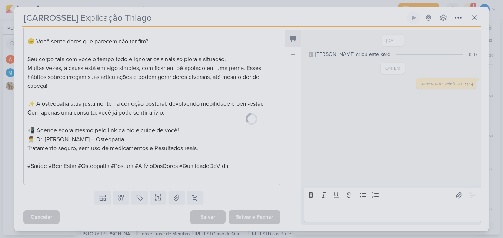
scroll to position [352, 0]
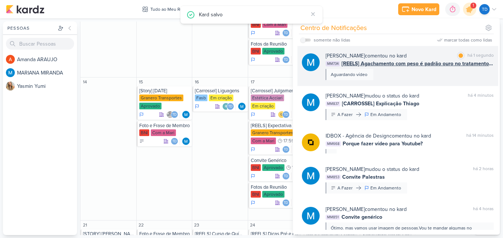
click at [440, 51] on div "MARIANA MIRANDA comentou no kard marcar como lida há 1 segundo MM734 [REELS] Ag…" at bounding box center [398, 66] width 201 height 40
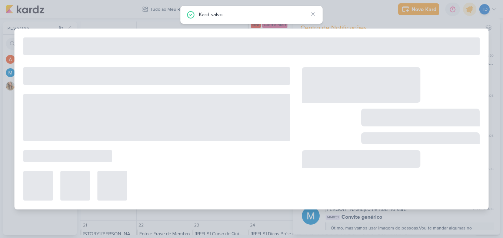
type input "[REELS] Agachamento com peso é padrão ouro no tratamento de dor na lombar"
type input "11 de setembro de 2025 às 23:59"
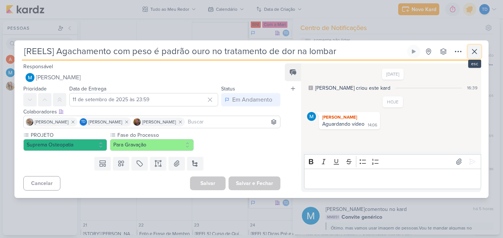
click at [475, 54] on icon at bounding box center [474, 51] width 9 height 9
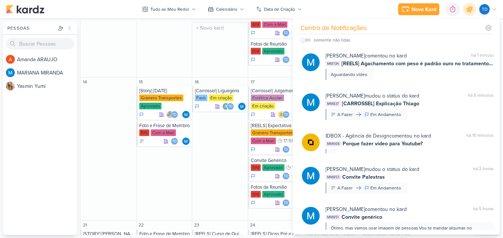
click at [213, 64] on div "9 [REELS] Dia do Administrador Fasb Em edição Td" at bounding box center [220, 5] width 56 height 143
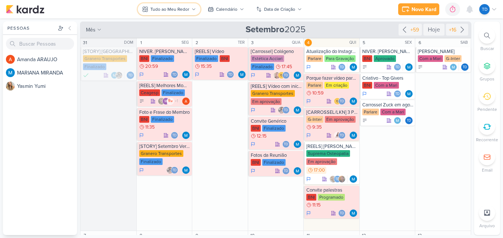
click at [157, 10] on div "Tudo ao Meu Redor" at bounding box center [169, 9] width 39 height 7
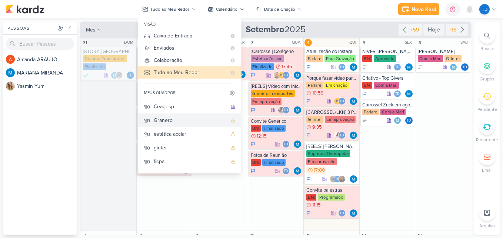
click at [175, 119] on div "Granero" at bounding box center [190, 120] width 73 height 8
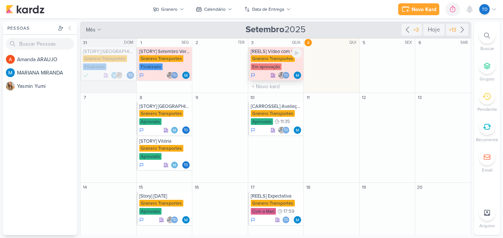
click at [279, 63] on div "Granero Transportes Em aprovação" at bounding box center [277, 63] width 52 height 16
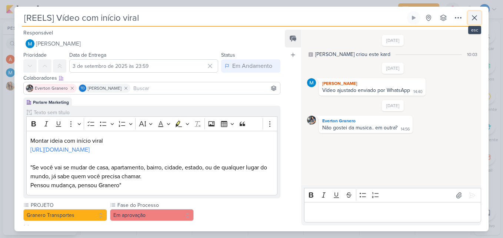
click at [474, 23] on button at bounding box center [474, 17] width 13 height 13
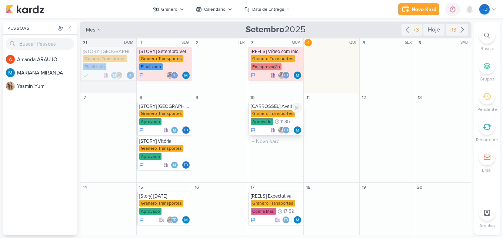
click at [276, 106] on div "[CARROSSEL] Avaliação dos Clientes" at bounding box center [277, 106] width 52 height 6
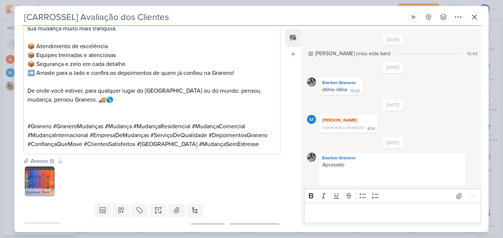
scroll to position [650, 0]
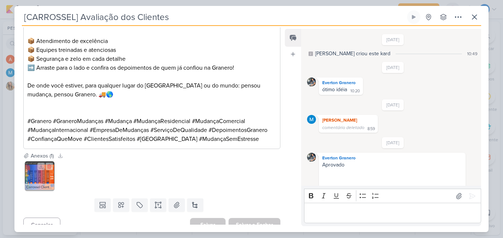
click at [31, 167] on img at bounding box center [40, 176] width 30 height 30
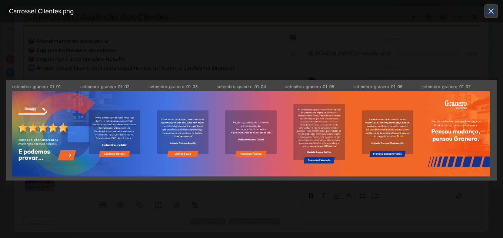
click at [493, 7] on icon at bounding box center [491, 11] width 9 height 9
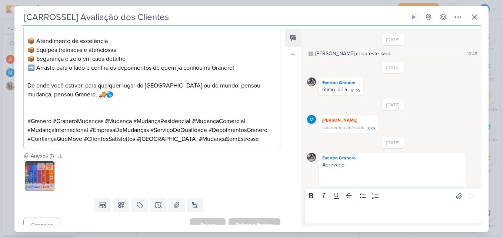
click at [39, 166] on img at bounding box center [40, 176] width 30 height 30
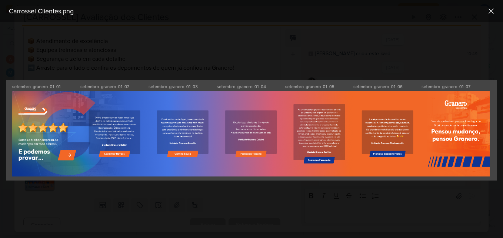
click at [355, 44] on div at bounding box center [251, 130] width 503 height 216
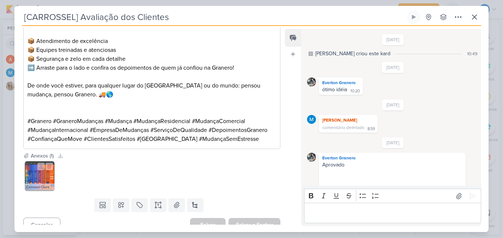
click at [41, 167] on img at bounding box center [40, 176] width 30 height 30
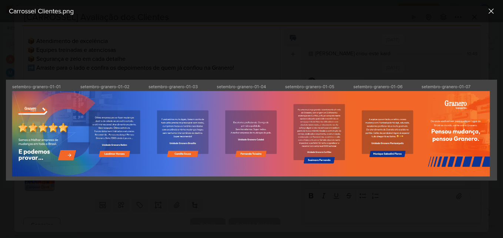
click at [133, 119] on img at bounding box center [251, 130] width 491 height 101
click at [198, 51] on div at bounding box center [251, 130] width 503 height 216
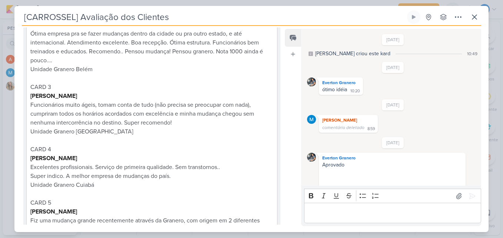
scroll to position [0, 0]
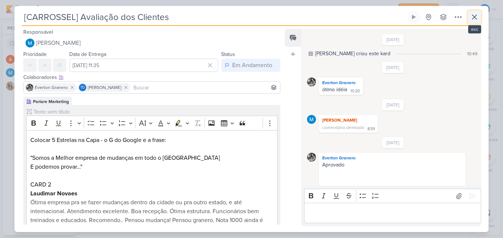
click at [469, 19] on button at bounding box center [474, 16] width 13 height 13
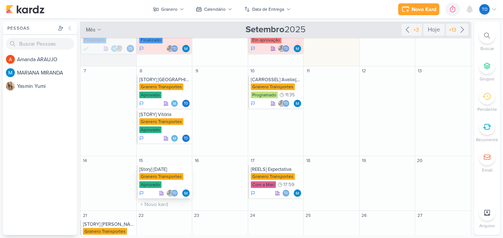
scroll to position [37, 0]
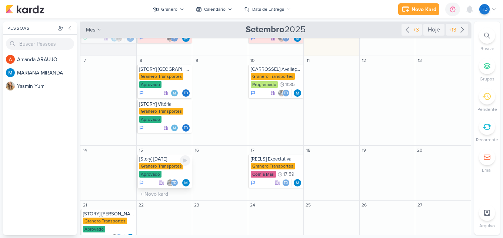
click at [149, 163] on div "Granero Transportes" at bounding box center [161, 166] width 44 height 7
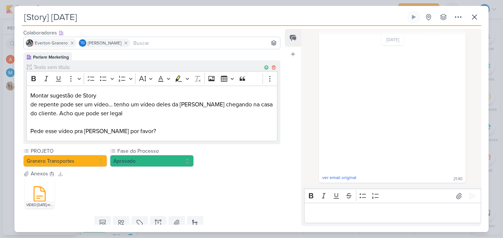
scroll to position [0, 0]
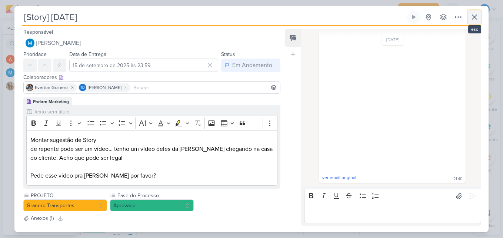
click at [471, 18] on icon at bounding box center [474, 17] width 9 height 9
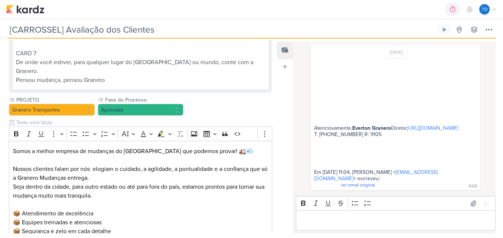
scroll to position [653, 0]
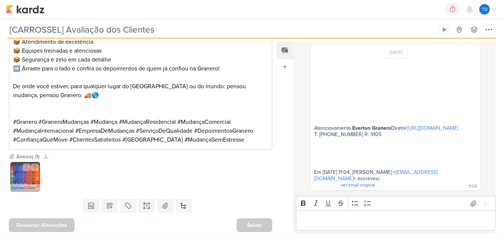
click at [24, 178] on img at bounding box center [25, 177] width 30 height 30
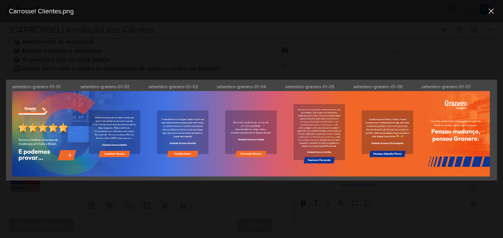
click at [201, 44] on div at bounding box center [251, 130] width 503 height 216
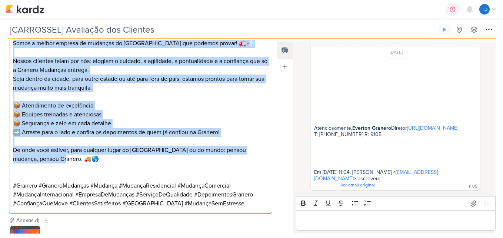
scroll to position [616, 0]
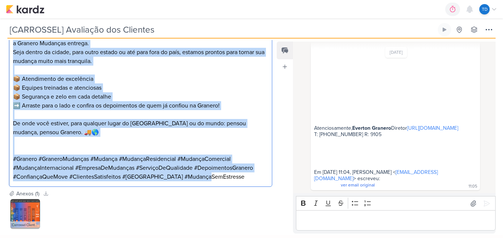
drag, startPoint x: 12, startPoint y: 91, endPoint x: 239, endPoint y: 180, distance: 243.3
click at [239, 180] on div "Somos a melhor empresa de mudanças do Brasil que podemos provar! 🚛💨 Nossos clie…" at bounding box center [140, 96] width 263 height 180
copy div "Somos a melhor empresa de mudanças do Brasil que podemos provar! 🚛💨 Nossos clie…"
click at [32, 218] on img at bounding box center [25, 214] width 30 height 30
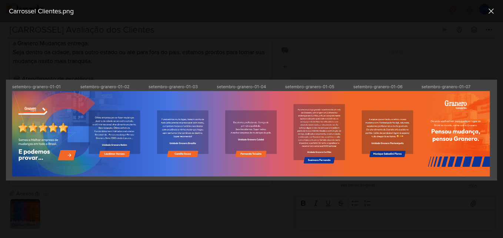
click at [259, 45] on div at bounding box center [251, 130] width 503 height 216
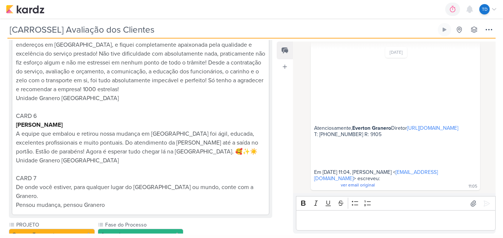
scroll to position [468, 0]
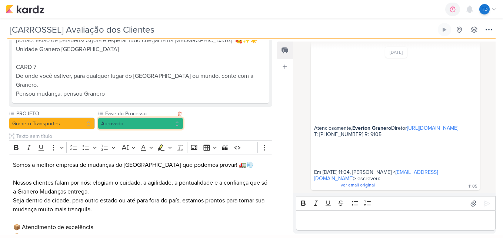
click at [148, 124] on button "Aprovado" at bounding box center [141, 123] width 86 height 12
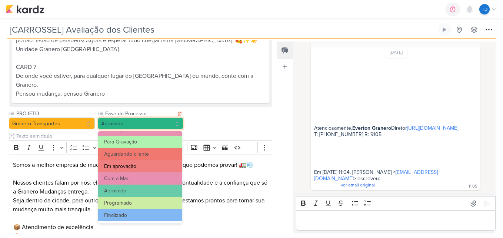
scroll to position [72, 0]
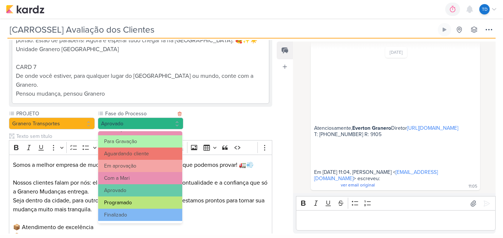
click at [135, 202] on button "Programado" at bounding box center [140, 202] width 84 height 12
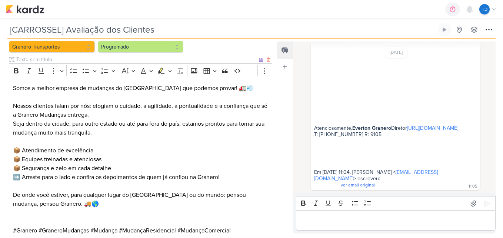
scroll to position [654, 0]
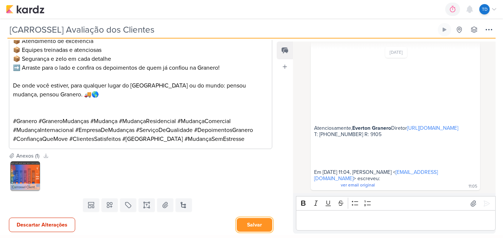
click at [257, 224] on button "Salvar" at bounding box center [255, 225] width 36 height 14
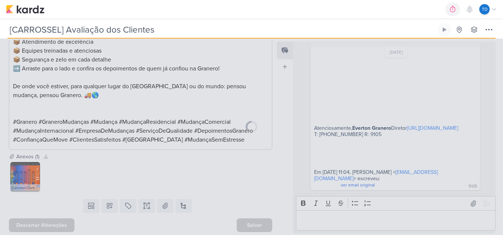
scroll to position [653, 0]
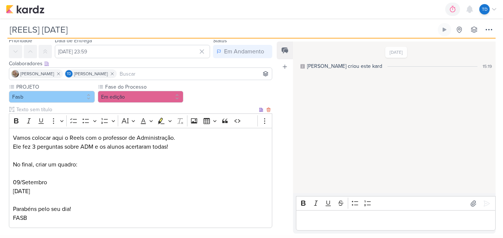
scroll to position [61, 0]
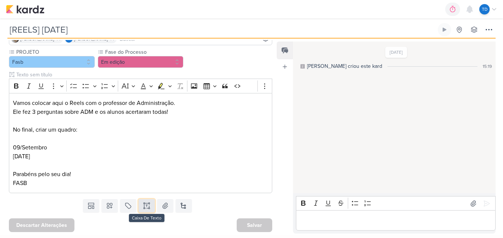
click at [149, 204] on icon at bounding box center [149, 203] width 1 height 1
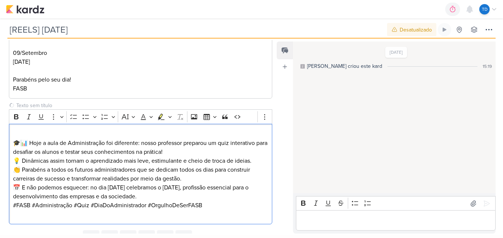
scroll to position [178, 0]
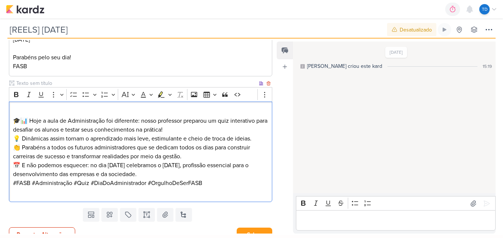
click at [193, 129] on p "🎓📊 Hoje a aula de Administração foi diferente: nosso professor preparou um quiz…" at bounding box center [141, 125] width 256 height 36
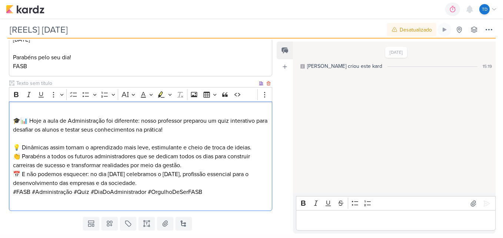
click at [197, 166] on p "👏 Parabéns a todos os futuros administradores que se dedicam todos os dias para…" at bounding box center [141, 161] width 256 height 18
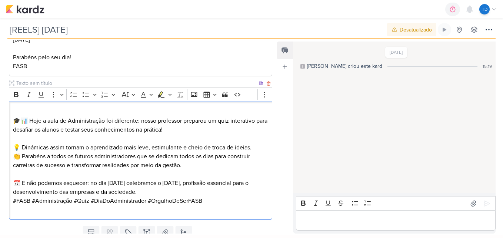
click at [219, 193] on p "📅 E não podemos esquecer: no dia [DATE] celebramos o [DATE], profissão essencia…" at bounding box center [141, 188] width 256 height 18
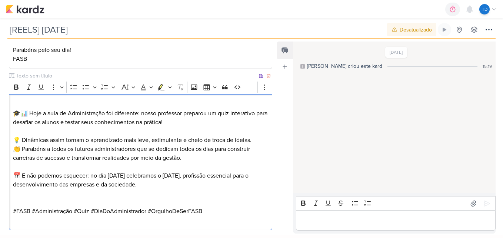
scroll to position [223, 0]
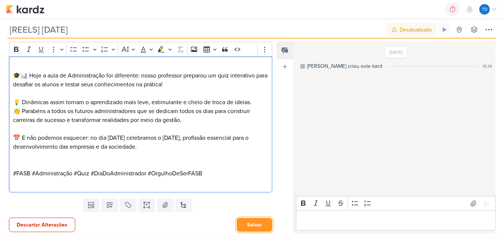
click at [255, 224] on button "Salvar" at bounding box center [255, 225] width 36 height 14
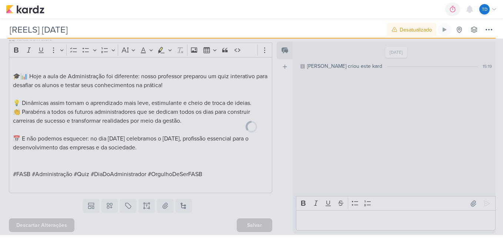
scroll to position [222, 0]
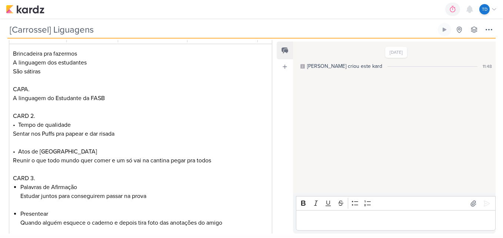
scroll to position [335, 0]
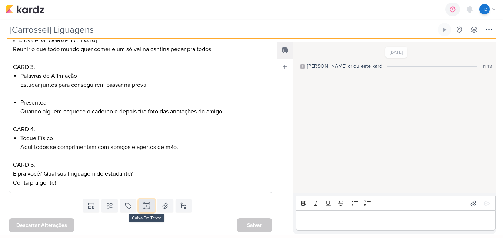
click at [149, 205] on icon at bounding box center [146, 205] width 7 height 7
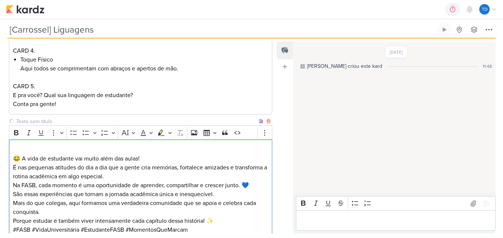
scroll to position [461, 0]
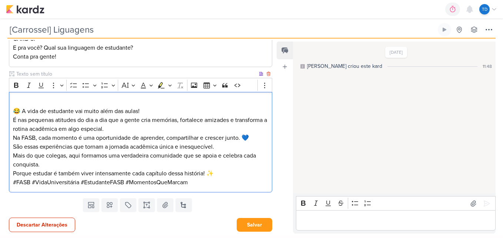
click at [155, 109] on p "😂 A vida de estudante vai muito além das aulas! É nas pequenas atitudes do dia …" at bounding box center [141, 116] width 256 height 36
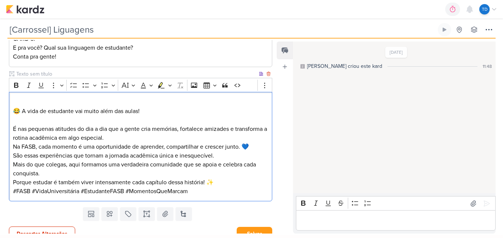
click at [133, 139] on p "⁠⁠⁠⁠⁠⁠⁠ É nas pequenas atitudes do dia a dia que a gente cria memórias, fortale…" at bounding box center [141, 129] width 256 height 27
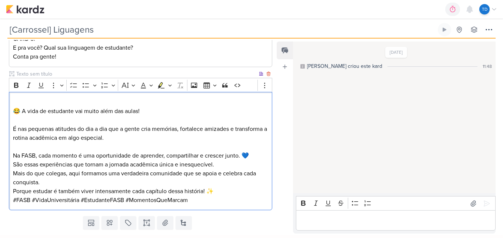
click at [221, 165] on p "Na FASB, cada momento é uma oportunidade de aprender, compartilhar e crescer ju…" at bounding box center [141, 173] width 256 height 44
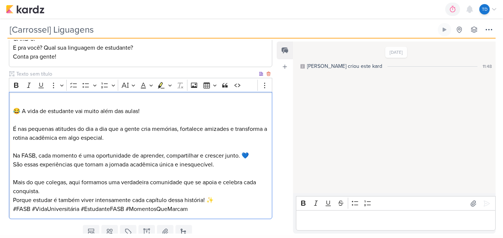
click at [219, 198] on p "⁠⁠⁠⁠⁠⁠⁠ Mais do que colegas, aqui formamos uma verdadeira comunidade que se apo…" at bounding box center [141, 187] width 256 height 36
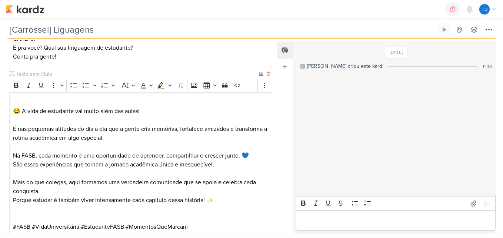
click at [69, 193] on p "Mais do que colegas, aqui formamos uma verdadeira comunidade que se apoia e cel…" at bounding box center [141, 187] width 256 height 36
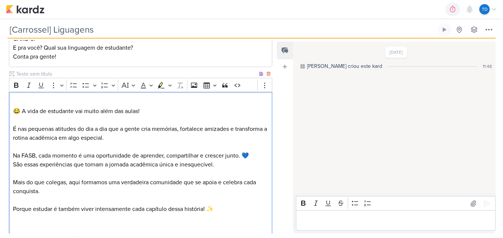
click at [29, 175] on p "Mais do que colegas, aqui formamos uma verdadeira comunidade que se apoia e cel…" at bounding box center [141, 182] width 256 height 27
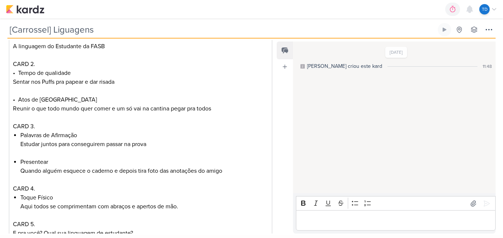
scroll to position [506, 0]
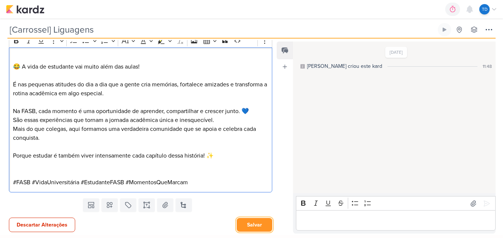
click at [255, 223] on button "Salvar" at bounding box center [255, 225] width 36 height 14
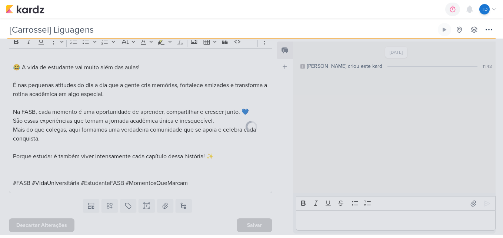
scroll to position [505, 0]
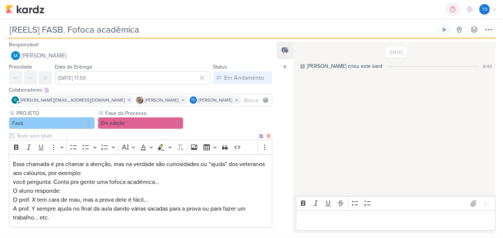
scroll to position [34, 0]
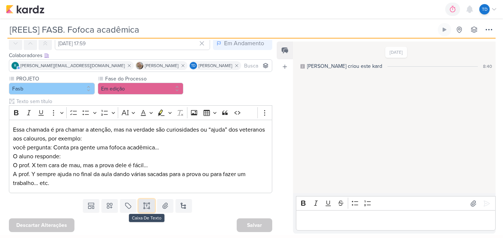
click at [145, 208] on icon at bounding box center [146, 205] width 7 height 7
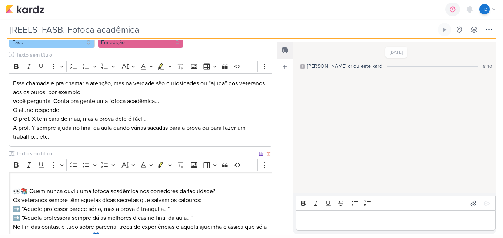
scroll to position [114, 0]
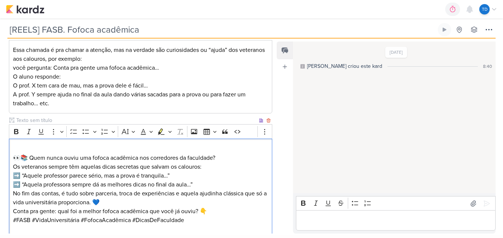
click at [225, 158] on p "👀📚 Quem nunca ouviu uma fofoca acadêmica nos corredores da faculdade? Os vetera…" at bounding box center [141, 167] width 256 height 44
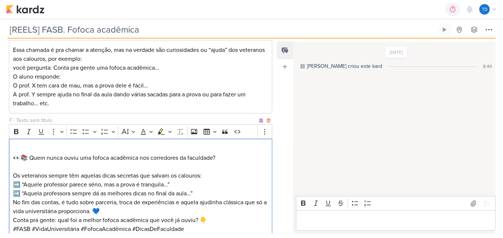
scroll to position [151, 0]
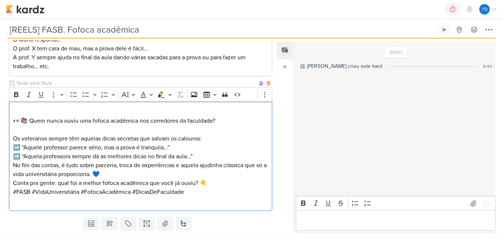
click at [212, 152] on p "⁠⁠⁠⁠⁠⁠⁠ Os veteranos sempre têm aquelas dicas secretas que salvam os calouros: …" at bounding box center [141, 143] width 256 height 36
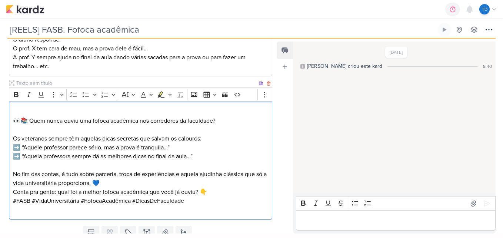
click at [153, 185] on p "No fim das contas, é tudo sobre parceria, troca de experiências e aquela ajudin…" at bounding box center [141, 179] width 256 height 18
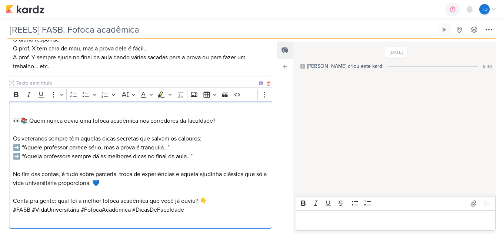
click at [221, 200] on p "Conta pra gente: qual foi a melhor fofoca acadêmica que você já ouviu? 👇" at bounding box center [141, 200] width 256 height 9
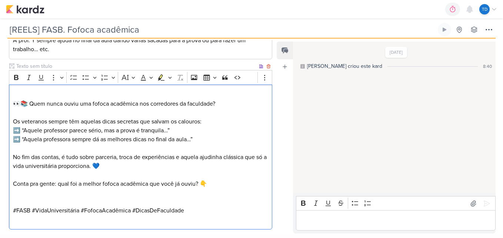
scroll to position [205, 0]
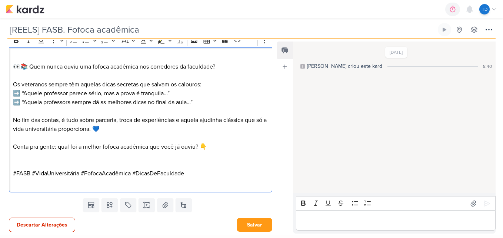
click at [189, 173] on p "#FASB #VidaUniversitária #FofocaAcadêmica #DicasDeFaculdade" at bounding box center [141, 178] width 256 height 18
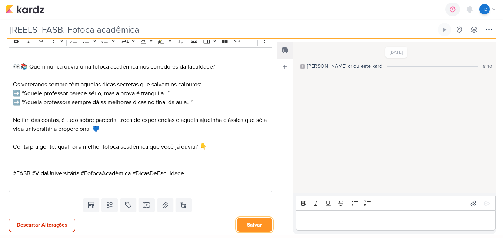
click at [243, 219] on button "Salvar" at bounding box center [255, 225] width 36 height 14
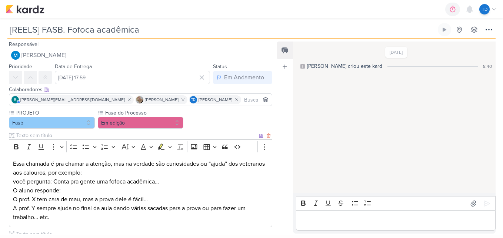
scroll to position [0, 0]
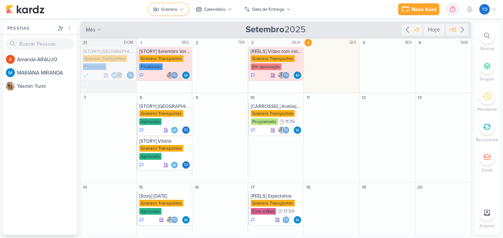
click at [180, 6] on button "Granero" at bounding box center [169, 9] width 40 height 12
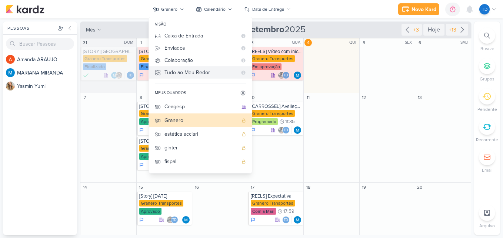
click at [186, 75] on div "Tudo ao Meu Redor" at bounding box center [201, 73] width 73 height 8
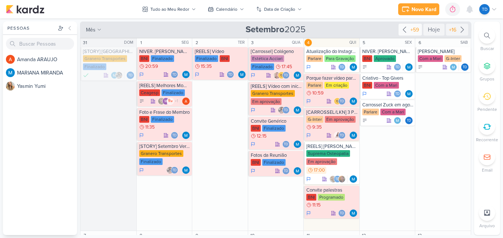
click at [411, 30] on div "+59" at bounding box center [414, 30] width 11 height 8
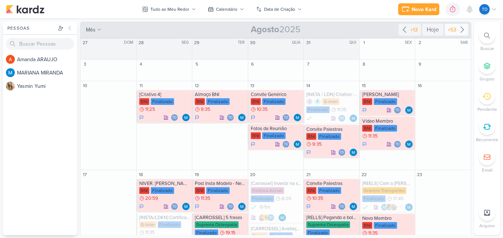
click at [454, 32] on div "+53" at bounding box center [452, 30] width 11 height 8
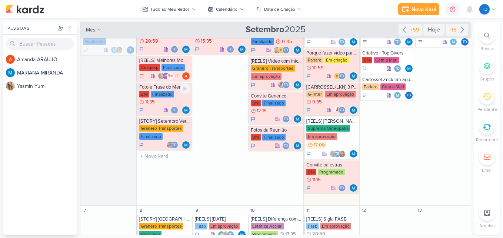
scroll to position [37, 0]
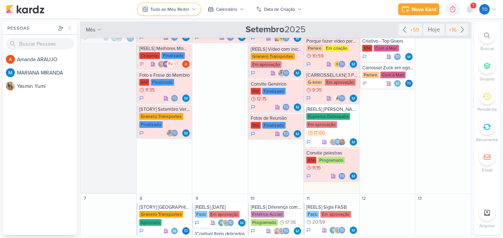
click at [152, 7] on div "Tudo ao Meu Redor" at bounding box center [169, 9] width 39 height 7
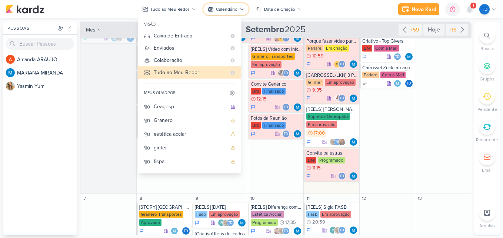
click at [225, 9] on div "Calendário" at bounding box center [226, 9] width 21 height 7
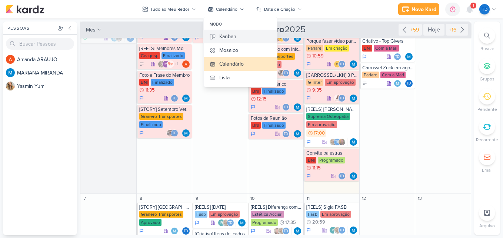
click at [231, 39] on div "Kanban" at bounding box center [227, 37] width 17 height 8
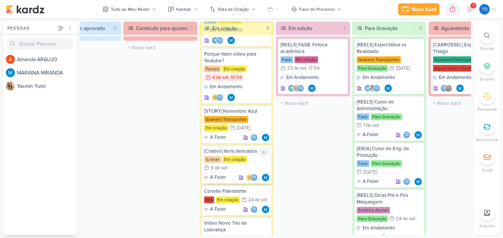
scroll to position [171, 0]
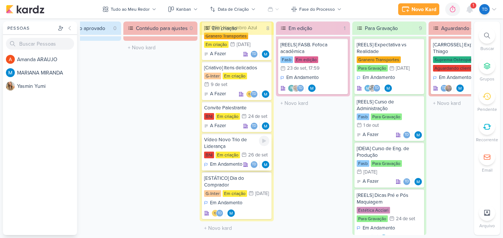
click at [237, 152] on div "Em criação" at bounding box center [228, 155] width 24 height 7
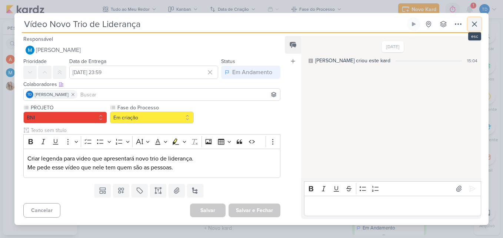
click at [478, 28] on icon at bounding box center [474, 24] width 9 height 9
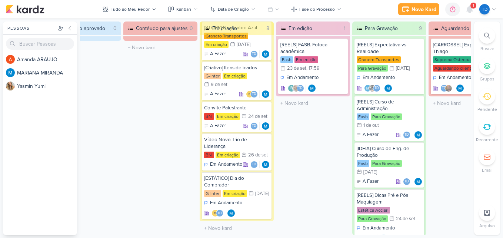
click at [472, 7] on div "1" at bounding box center [474, 6] width 6 height 6
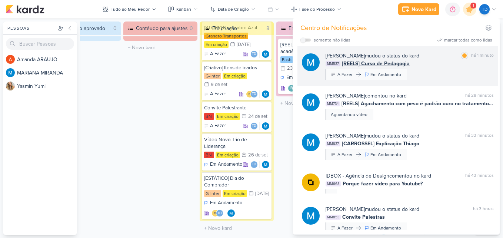
click at [434, 73] on div "MARIANA MIRANDA mudou o status do kard marcar como lida há 1 minuto MM537 [REEL…" at bounding box center [410, 66] width 168 height 28
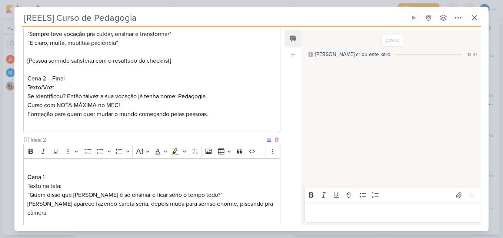
scroll to position [241, 0]
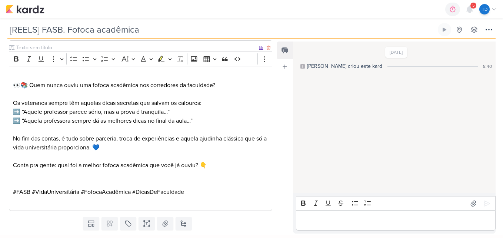
scroll to position [205, 0]
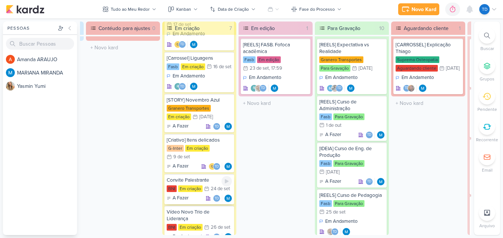
scroll to position [74, 0]
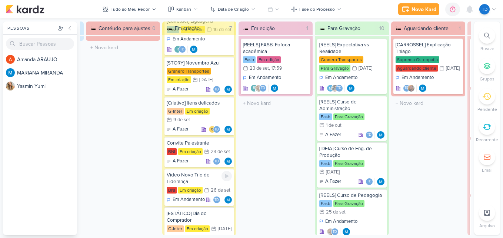
click at [191, 187] on div "Em criação" at bounding box center [190, 190] width 24 height 7
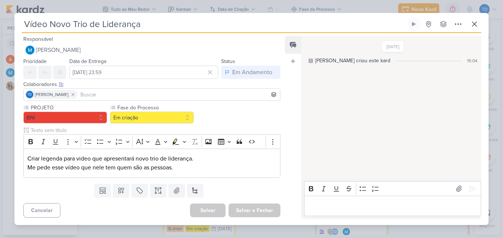
click at [147, 188] on div "Templates Campos Personalizados Marcadores Caixa De Texto Anexo [GEOGRAPHIC_DAT…" at bounding box center [148, 190] width 269 height 19
click at [155, 189] on icon at bounding box center [158, 190] width 7 height 7
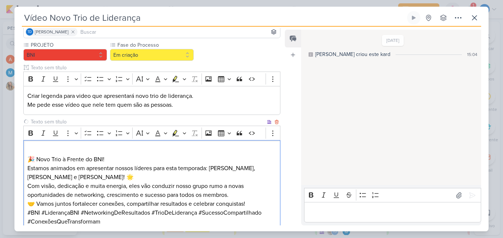
scroll to position [93, 0]
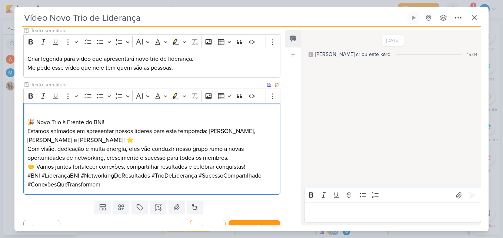
click at [114, 120] on p "🎉 Novo Trio à Frente do BNI!" at bounding box center [151, 122] width 249 height 9
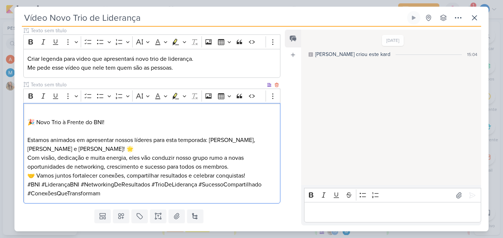
click at [99, 152] on p "Estamos animados em apresentar nossos líderes para esta temporada: [PERSON_NAME…" at bounding box center [151, 154] width 249 height 36
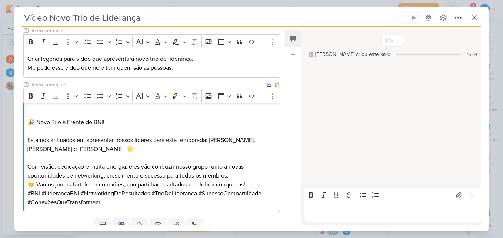
click at [241, 177] on p "⁠⁠⁠⁠⁠⁠⁠ Com visão, dedicação e muita energia, eles vão conduzir nosso grupo rum…" at bounding box center [151, 166] width 249 height 27
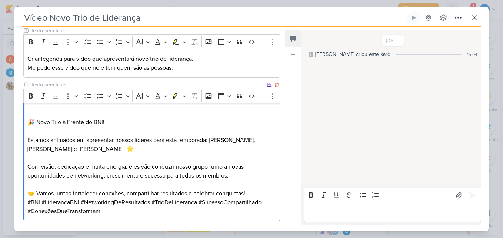
click at [258, 193] on p "🤝 Vamos juntos fortalecer conexões, compartilhar resultados e celebrar conquist…" at bounding box center [151, 193] width 249 height 9
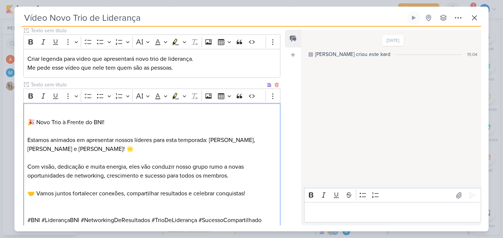
click at [238, 142] on p "Estamos animados em apresentar nossos líderes para esta temporada: Alejandro, A…" at bounding box center [151, 145] width 249 height 18
click at [45, 149] on p "Estamos animados em apresentar nossos líderes para esta temporada: Alejandro Ve…" at bounding box center [151, 145] width 249 height 18
click at [70, 150] on p "Estamos animados em apresentar nossos líderes para esta temporada: Alejandro Ve…" at bounding box center [151, 145] width 249 height 18
click at [46, 150] on p "Estamos animados em apresentar nossos líderes para esta temporada: Alejandro Ve…" at bounding box center [151, 145] width 249 height 18
click at [123, 157] on p "Com visão, dedicação e muita energia, eles vão conduzir nosso grupo rumo a nova…" at bounding box center [151, 166] width 249 height 27
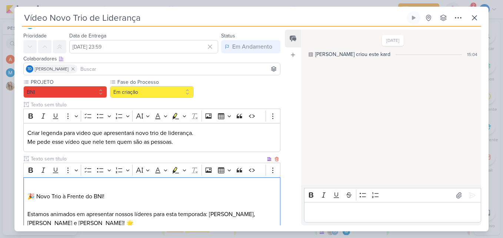
scroll to position [0, 0]
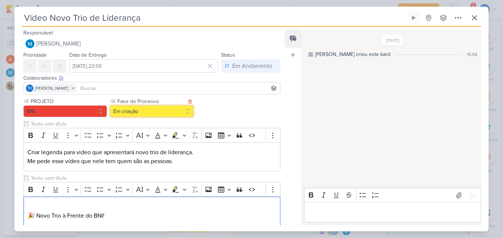
click at [160, 114] on button "Em criação" at bounding box center [152, 111] width 84 height 12
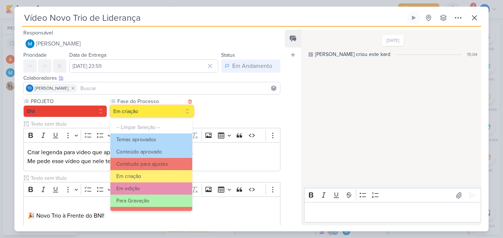
scroll to position [72, 0]
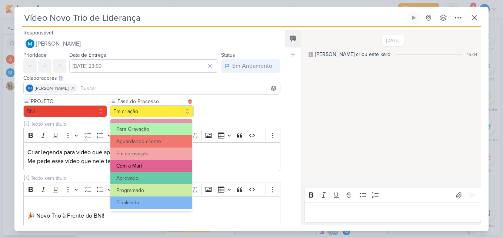
click at [159, 168] on button "Com a Mari" at bounding box center [151, 166] width 82 height 12
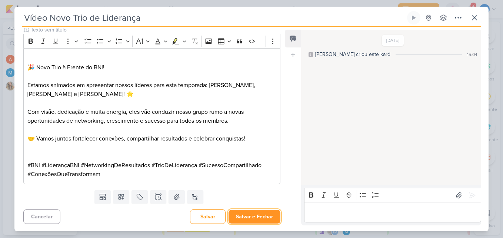
click at [252, 214] on button "Salvar e Fechar" at bounding box center [255, 217] width 52 height 14
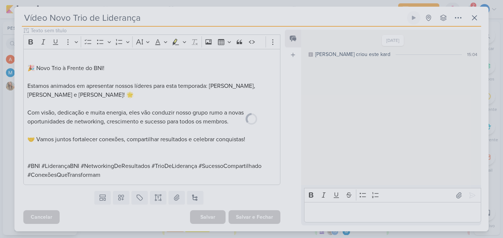
scroll to position [147, 0]
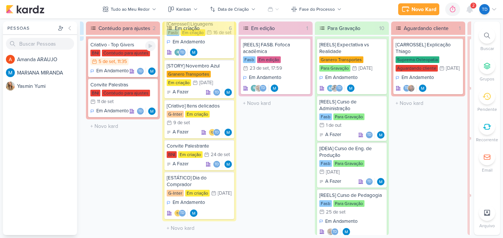
click at [135, 53] on div "Contéudo para ajustes" at bounding box center [126, 53] width 48 height 7
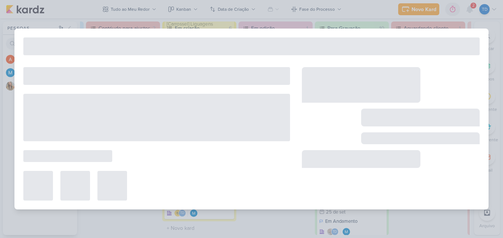
type input "Criativo - Top Givers"
type input "5 de setembro de 2025 às 11:35"
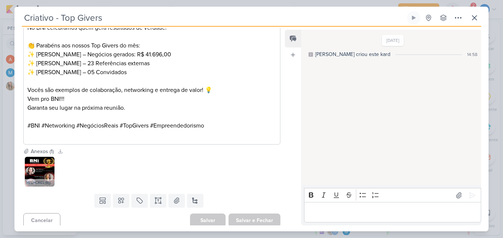
scroll to position [281, 0]
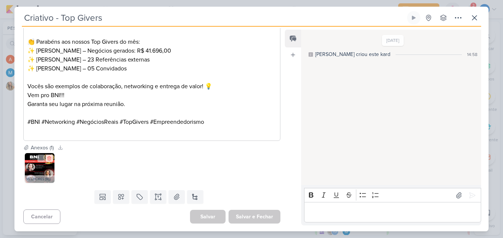
click at [48, 159] on icon at bounding box center [49, 158] width 5 height 5
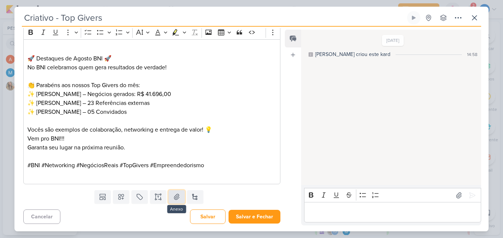
click at [176, 199] on icon at bounding box center [176, 197] width 5 height 6
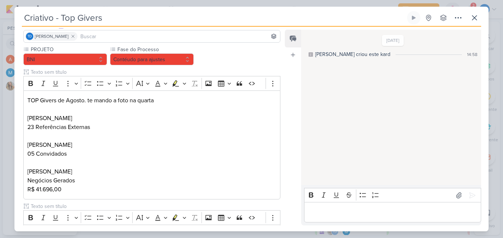
scroll to position [0, 0]
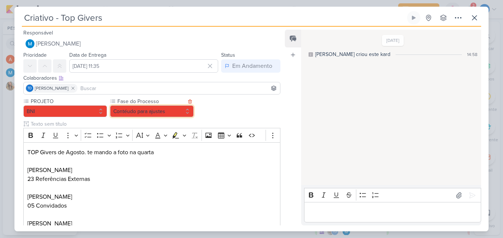
click at [174, 115] on button "Contéudo para ajustes" at bounding box center [152, 111] width 84 height 12
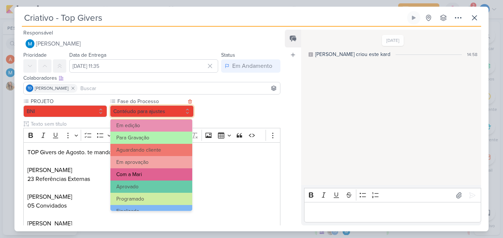
scroll to position [72, 0]
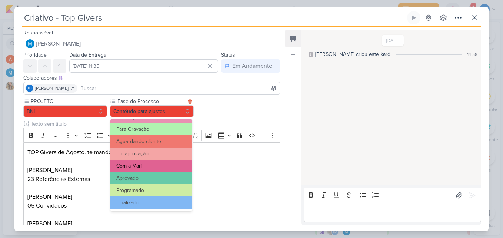
click at [153, 162] on button "Com a Mari" at bounding box center [151, 166] width 82 height 12
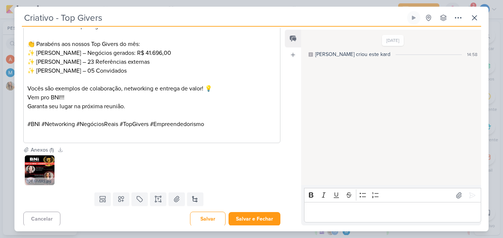
scroll to position [281, 0]
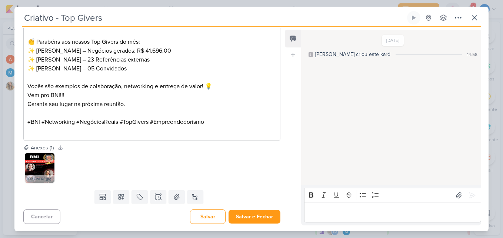
click at [46, 168] on img at bounding box center [40, 168] width 30 height 30
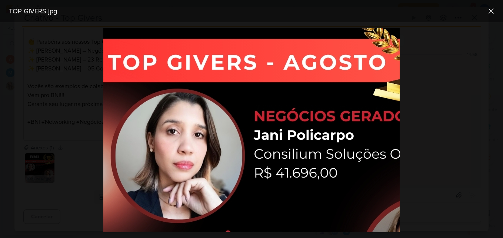
scroll to position [111, 0]
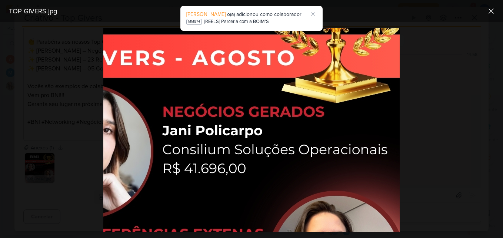
drag, startPoint x: 248, startPoint y: 229, endPoint x: 414, endPoint y: 262, distance: 169.1
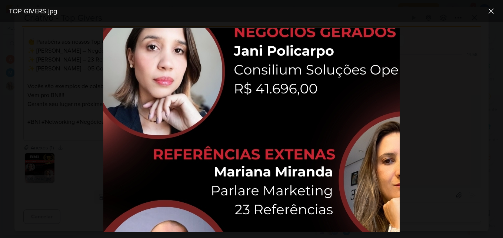
scroll to position [191, 13]
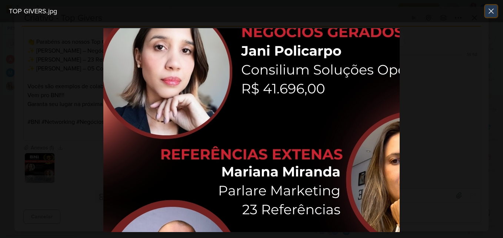
click at [495, 13] on icon at bounding box center [491, 11] width 9 height 9
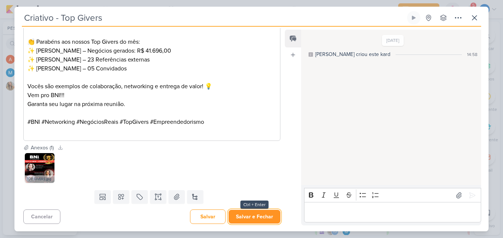
click at [259, 211] on button "Salvar e Fechar" at bounding box center [255, 217] width 52 height 14
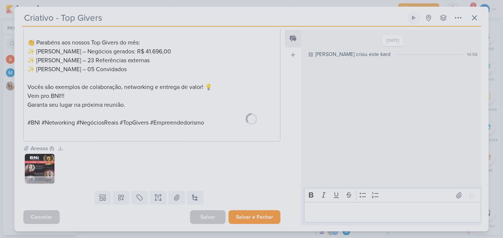
scroll to position [280, 0]
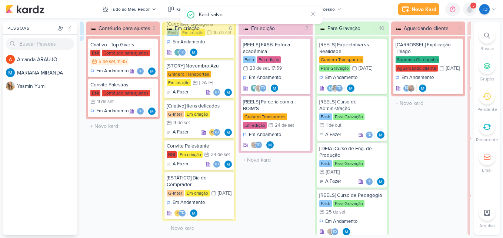
click at [470, 7] on icon at bounding box center [470, 9] width 6 height 7
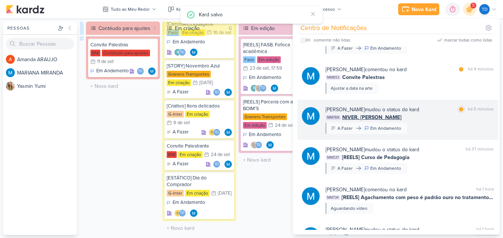
scroll to position [74, 0]
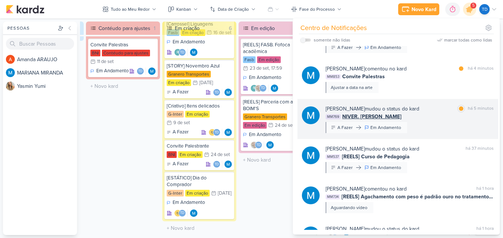
click at [443, 133] on div "MARIANA MIRANDA mudou o status do kard marcar como lida há 5 minutos MM769 NIVE…" at bounding box center [410, 119] width 168 height 28
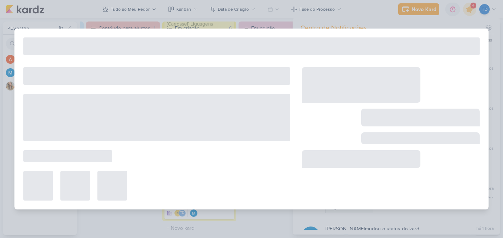
type input "NIVER. Paulo Souza"
type input "11 de setembro de 2025 às 23:59"
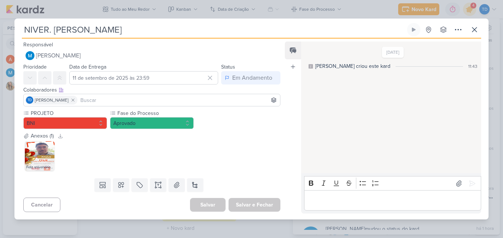
click at [481, 33] on div "NIVER. Paulo Souza Criado por MARIANA nenhum grupo disponível" at bounding box center [251, 121] width 474 height 196
click at [480, 31] on button at bounding box center [474, 29] width 13 height 13
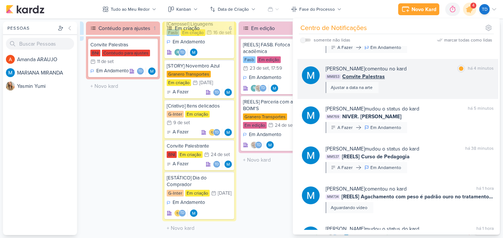
click at [426, 93] on div "MARIANA MIRANDA comentou no kard marcar como lida há 4 minutos MM853 Convite Pa…" at bounding box center [410, 79] width 168 height 28
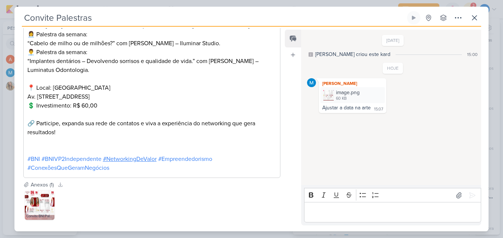
scroll to position [281, 0]
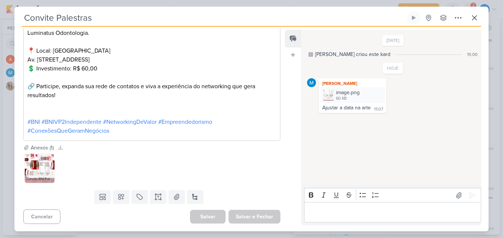
click at [39, 166] on img at bounding box center [40, 168] width 30 height 30
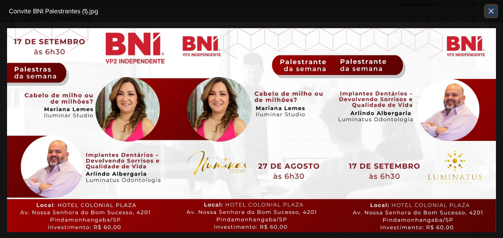
click at [493, 14] on icon at bounding box center [491, 11] width 9 height 9
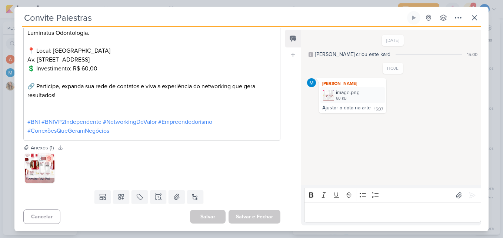
click at [51, 158] on icon at bounding box center [48, 158] width 3 height 4
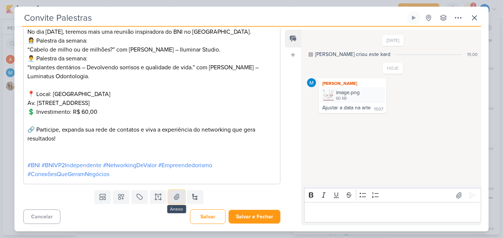
click at [174, 200] on icon at bounding box center [176, 196] width 7 height 7
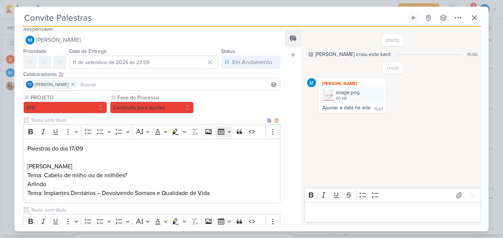
scroll to position [0, 0]
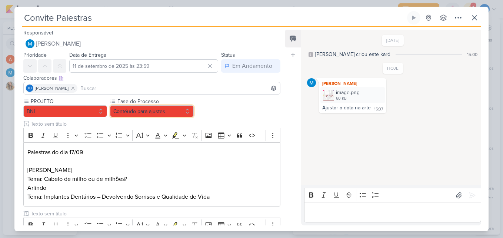
click at [180, 116] on button "Contéudo para ajustes" at bounding box center [152, 111] width 84 height 12
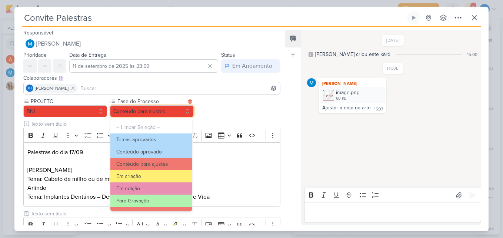
scroll to position [72, 0]
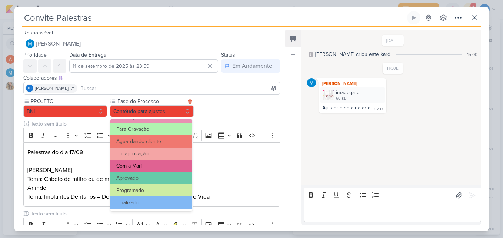
click at [158, 166] on button "Com a Mari" at bounding box center [151, 166] width 82 height 12
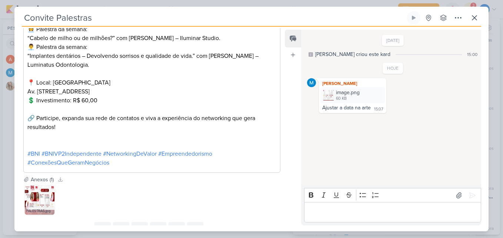
scroll to position [281, 0]
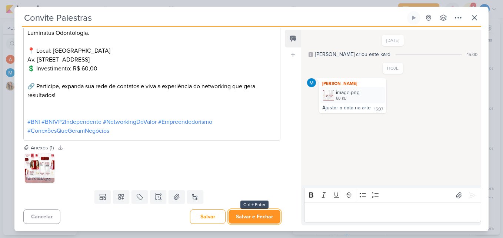
click at [260, 219] on button "Salvar e Fechar" at bounding box center [255, 217] width 52 height 14
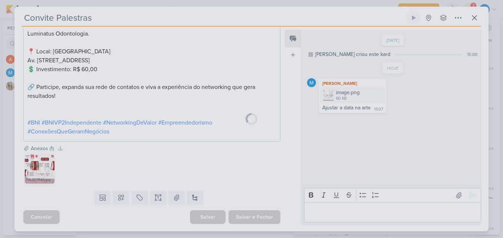
scroll to position [280, 0]
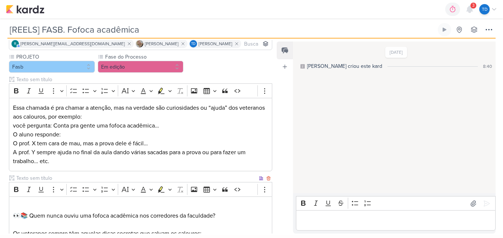
scroll to position [19, 0]
